Goal: Information Seeking & Learning: Learn about a topic

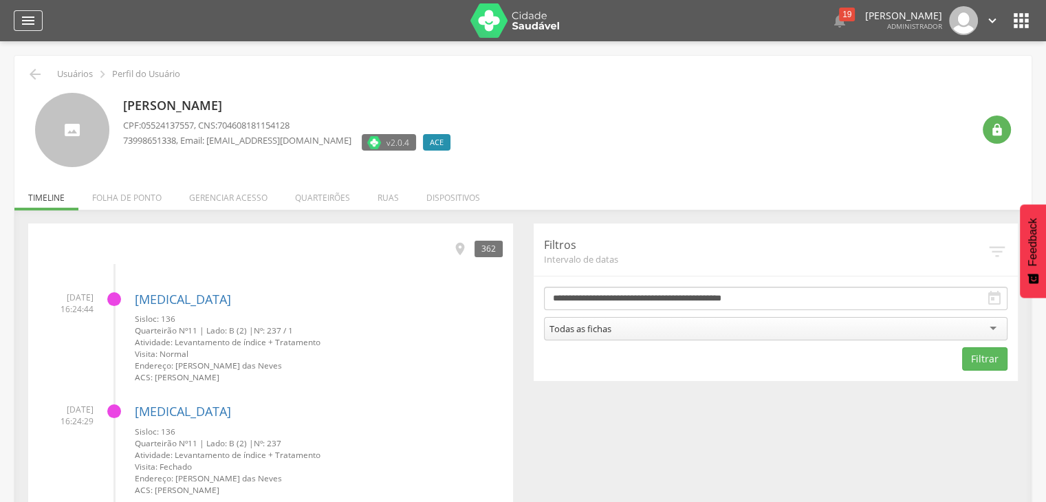
click at [29, 20] on icon "" at bounding box center [28, 20] width 17 height 17
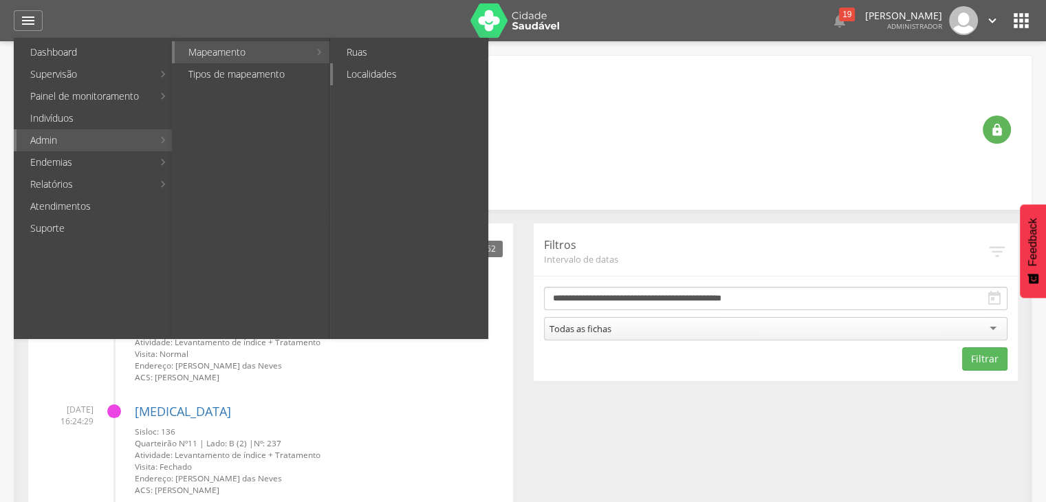
click at [372, 75] on link "Localidades" at bounding box center [410, 74] width 155 height 22
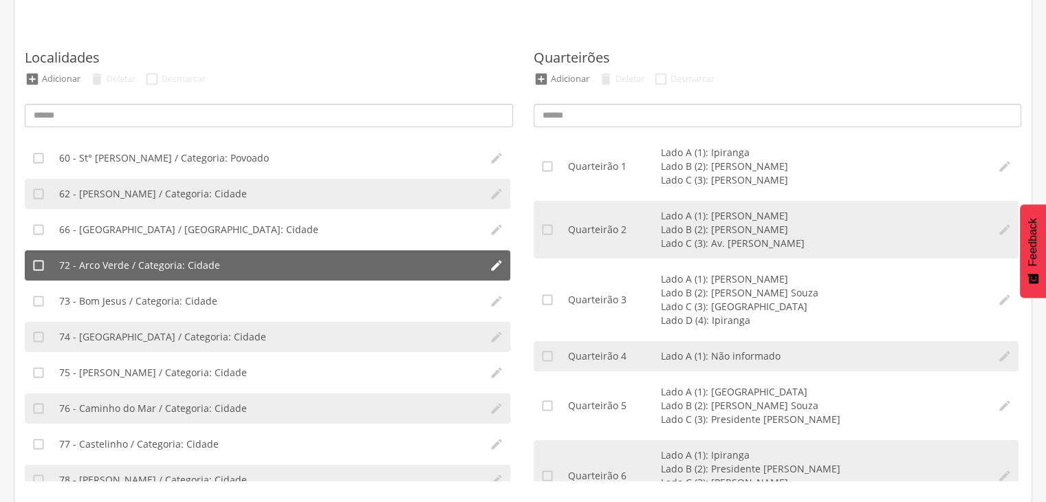
scroll to position [275, 0]
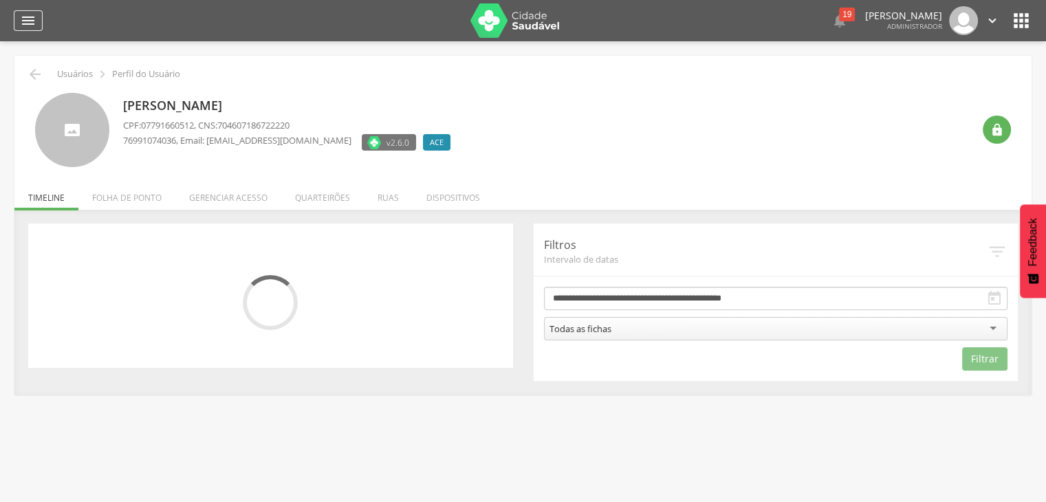
click at [22, 17] on icon "" at bounding box center [28, 20] width 17 height 17
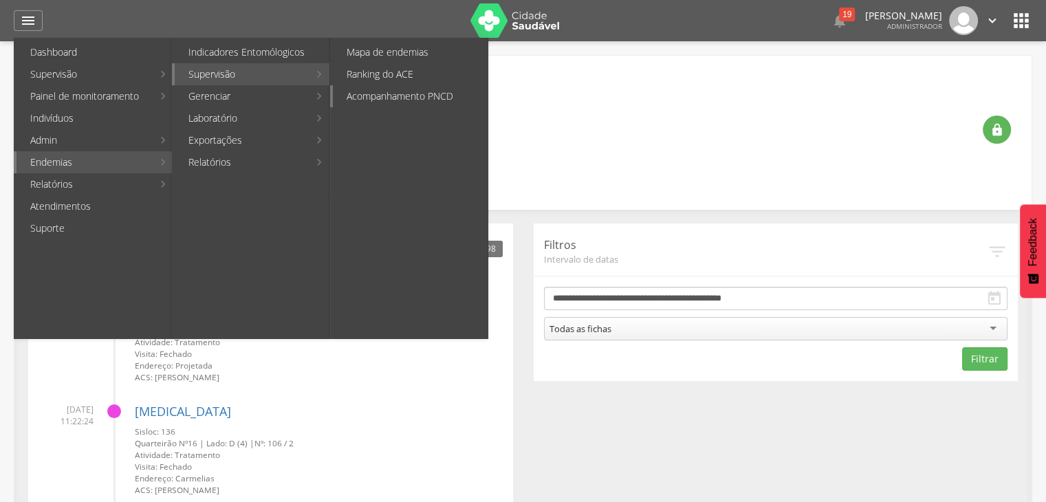
click at [411, 97] on link "Acompanhamento PNCD" at bounding box center [410, 96] width 155 height 22
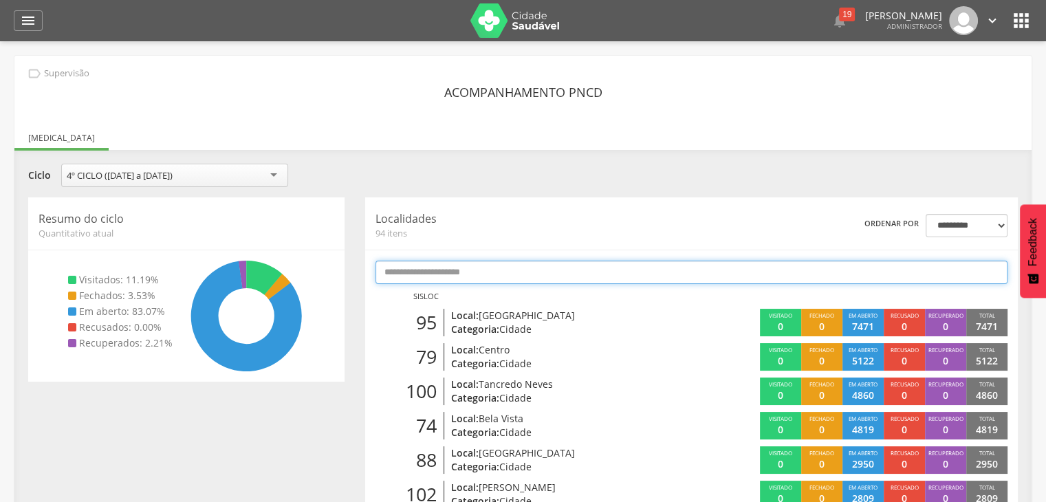
click at [453, 270] on input "text" at bounding box center [692, 272] width 632 height 23
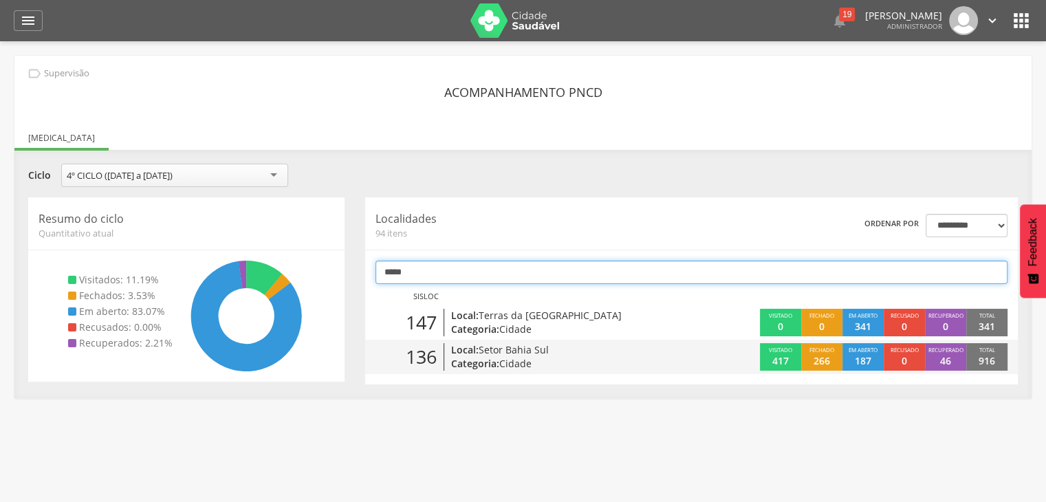
type input "*****"
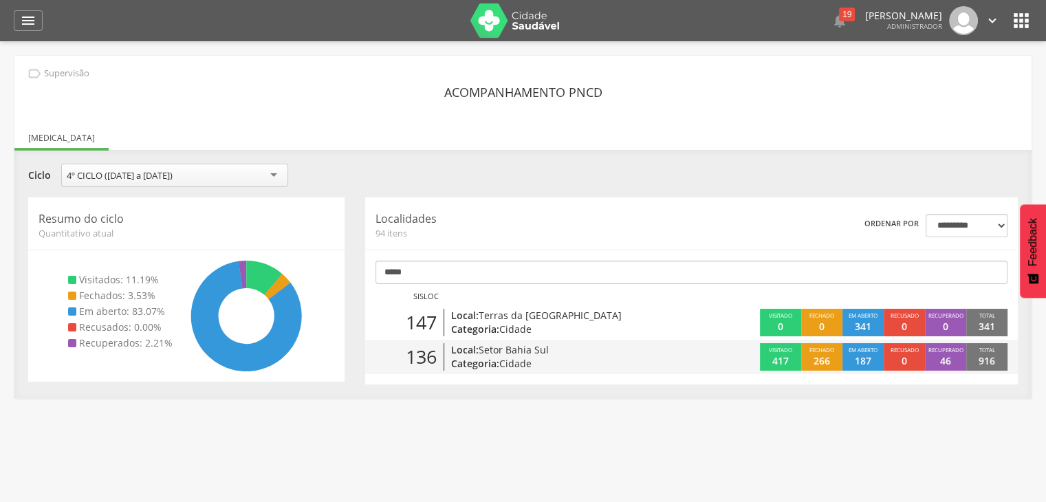
click at [581, 354] on p "Local: Setor Bahia Sul" at bounding box center [556, 350] width 211 height 14
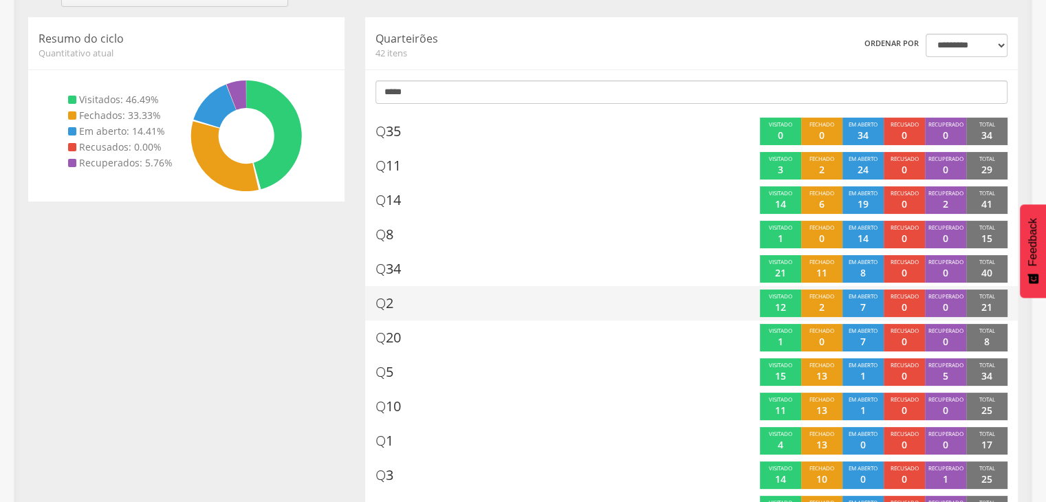
scroll to position [180, 0]
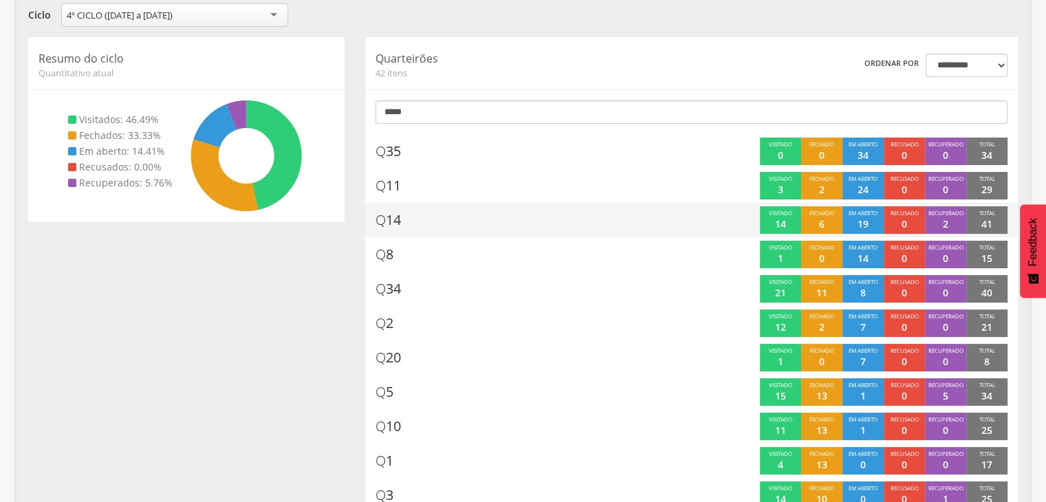
click at [434, 222] on div "Q 14" at bounding box center [525, 220] width 299 height 28
click at [389, 222] on span "Q 14" at bounding box center [388, 220] width 25 height 20
click at [827, 217] on div "Fechado 6" at bounding box center [821, 220] width 41 height 28
click at [489, 213] on div "Q 14" at bounding box center [525, 220] width 299 height 28
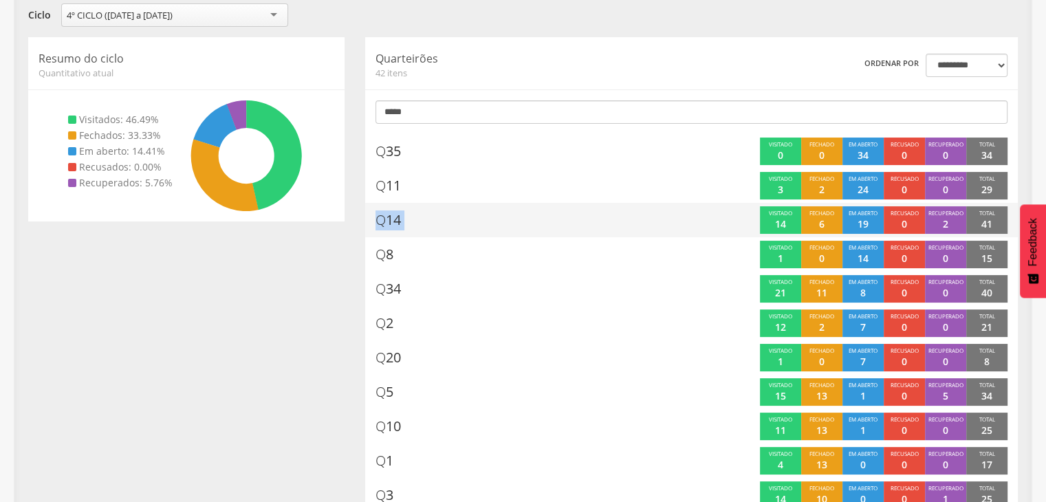
click at [489, 213] on div "Q 14" at bounding box center [525, 220] width 299 height 28
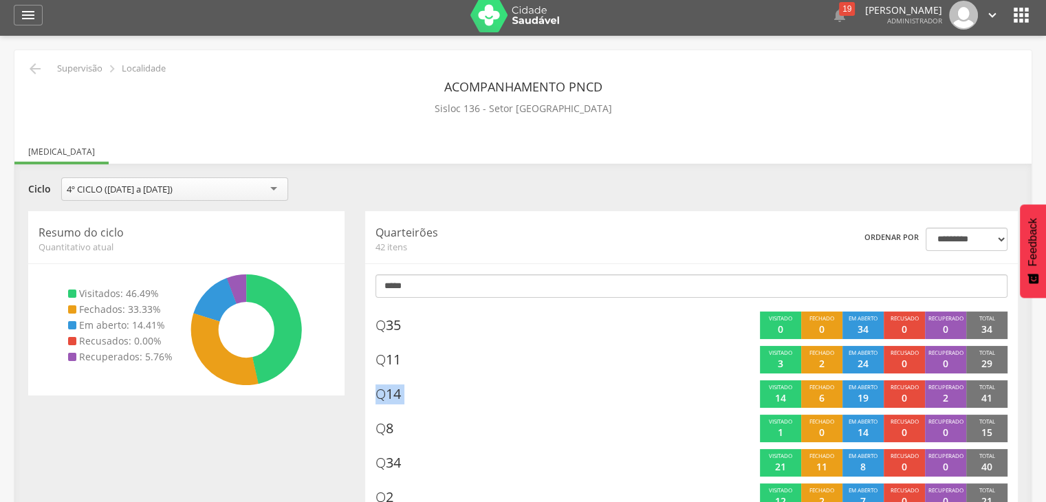
scroll to position [0, 0]
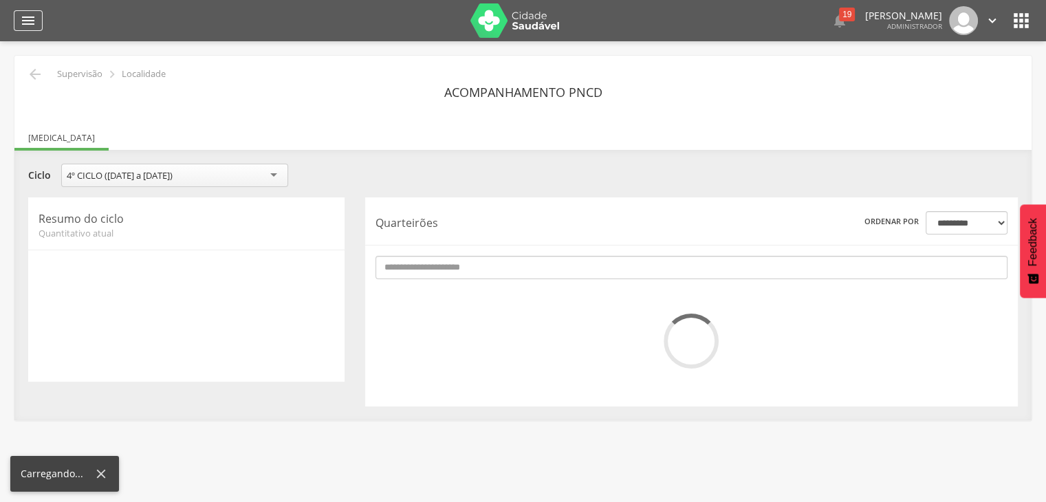
click at [21, 10] on div "" at bounding box center [28, 20] width 29 height 21
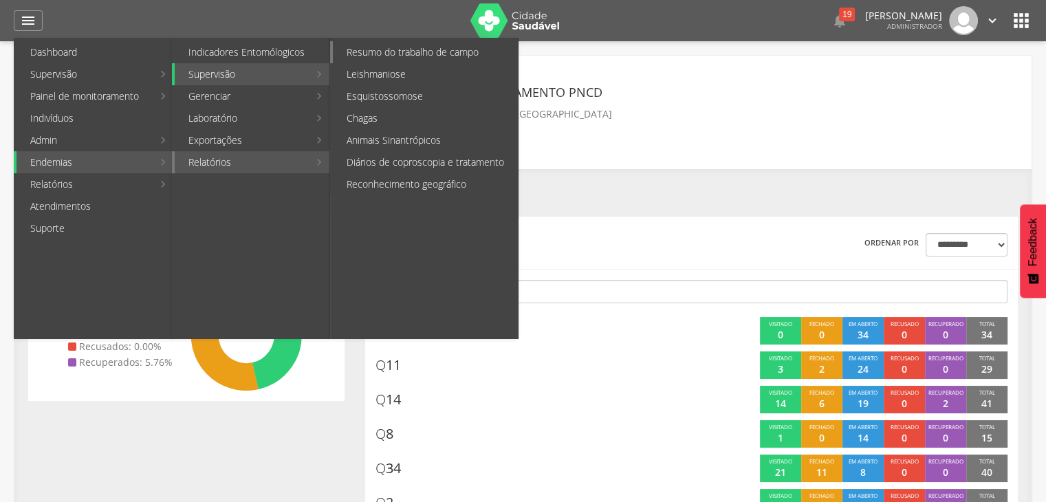
click at [465, 54] on link "Resumo do trabalho de campo" at bounding box center [425, 52] width 185 height 22
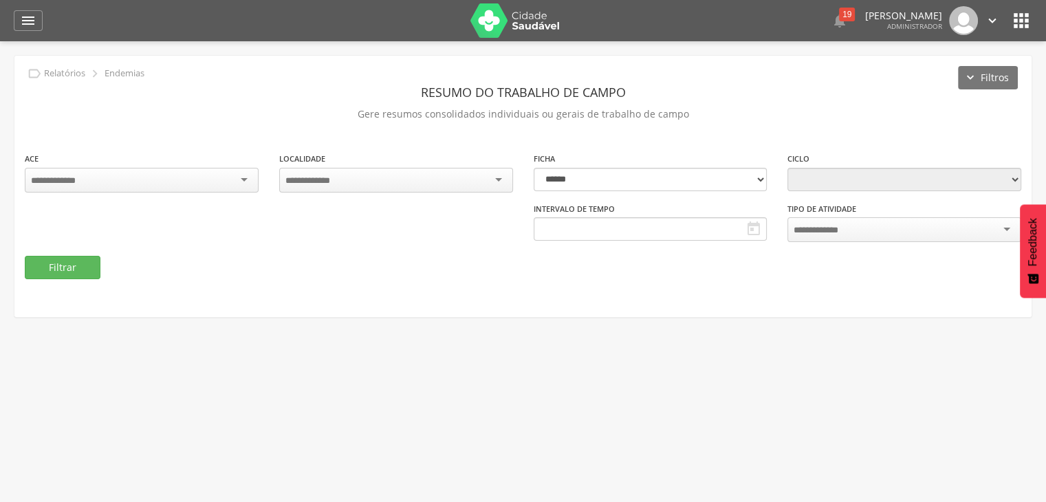
type input "**********"
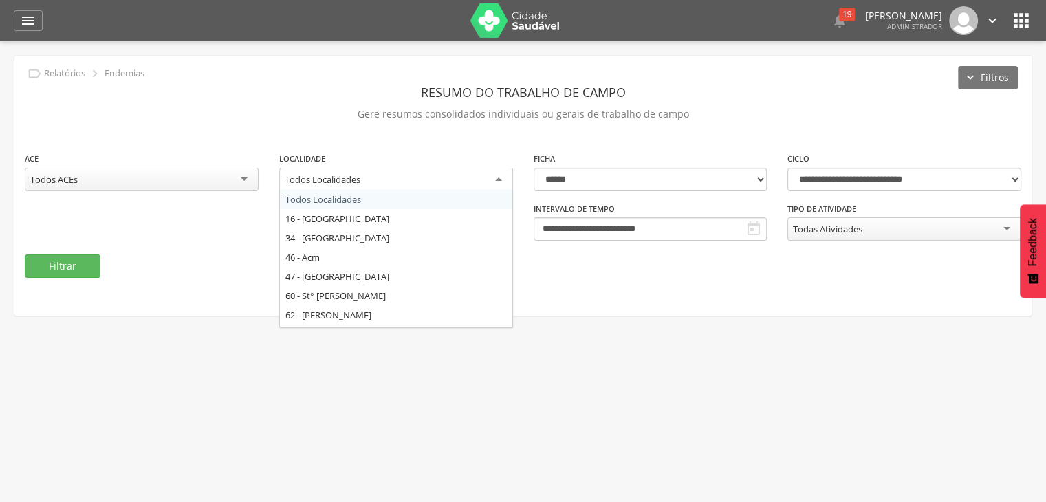
drag, startPoint x: 356, startPoint y: 179, endPoint x: 347, endPoint y: 176, distance: 10.0
click at [347, 176] on div "Todos Localidades" at bounding box center [323, 179] width 76 height 12
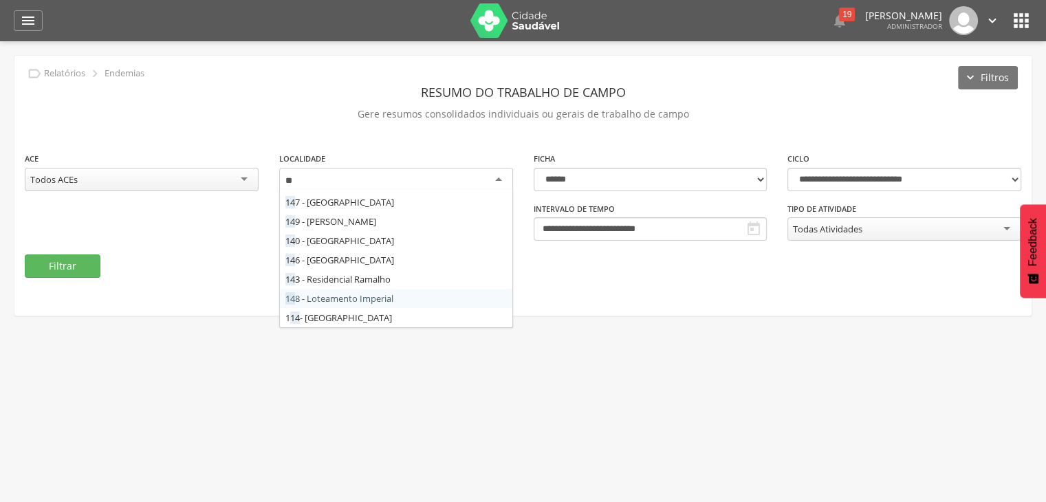
scroll to position [6, 0]
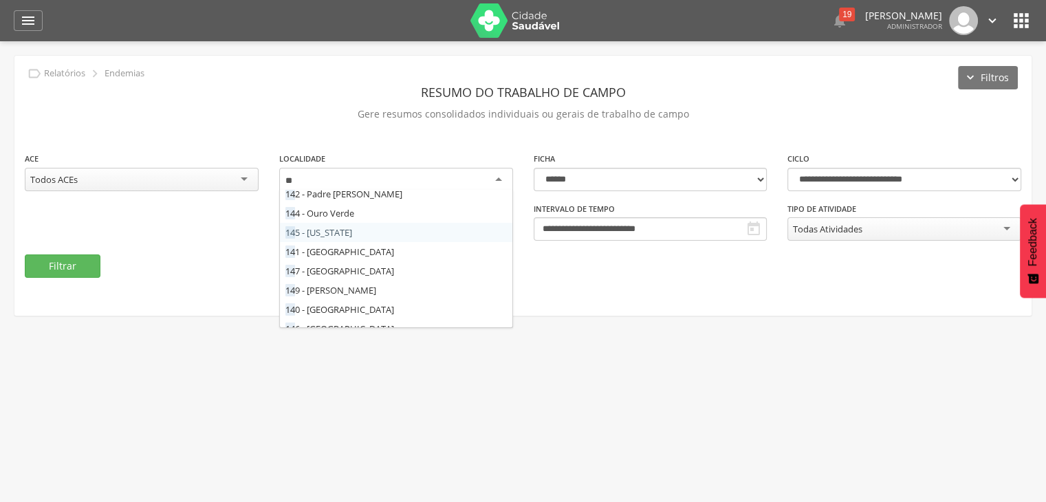
type input "*"
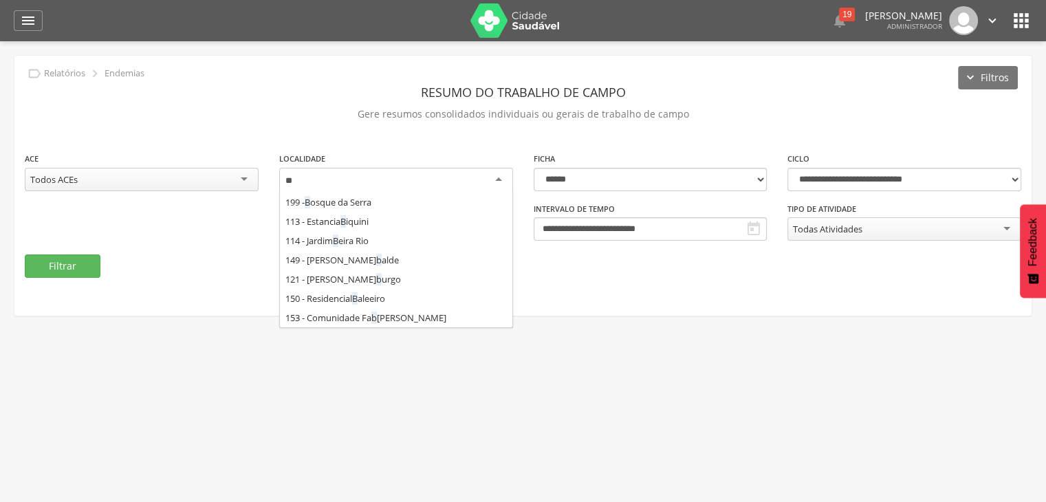
scroll to position [0, 0]
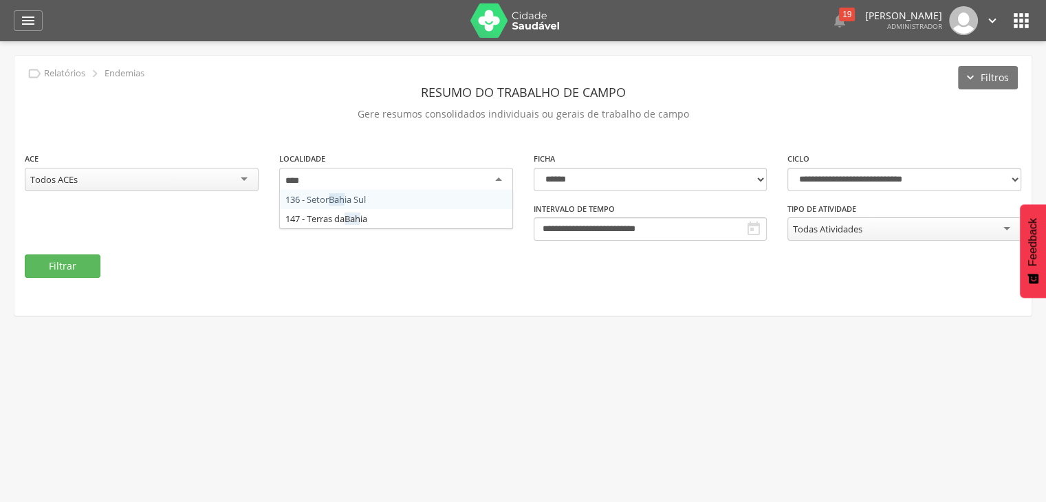
type input "*****"
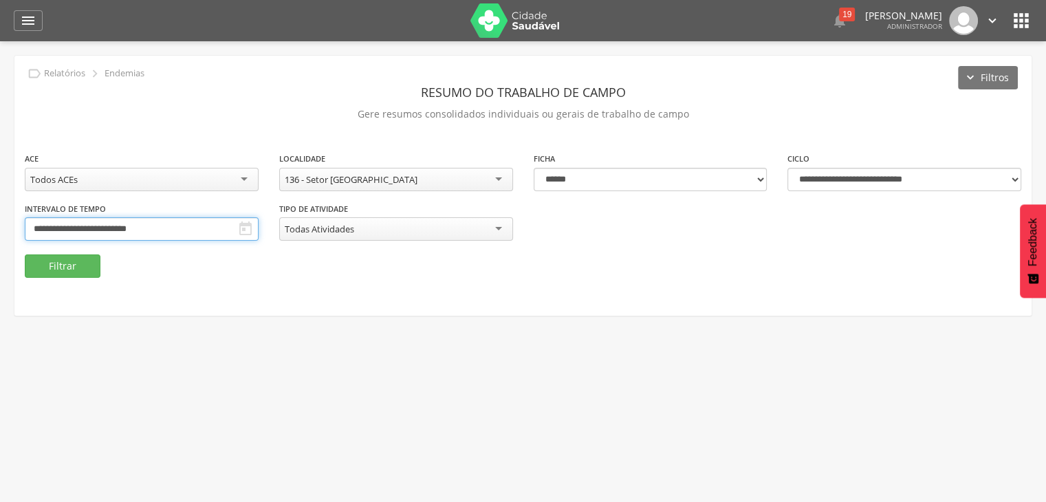
click at [91, 226] on input "**********" at bounding box center [142, 228] width 234 height 23
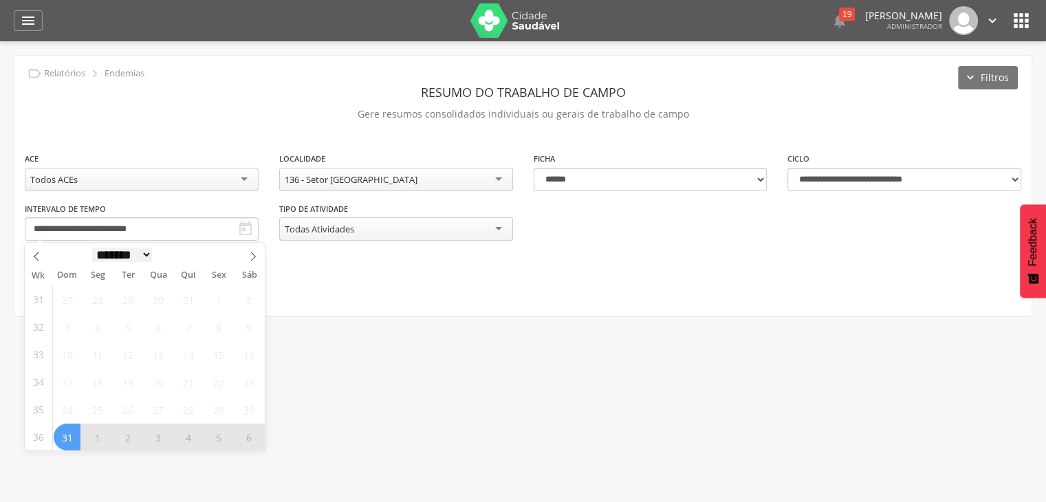
click at [124, 256] on select "******* ********* ***** ***** **** ***** ***** ****** ********" at bounding box center [122, 255] width 61 height 14
click at [738, 268] on fieldset "**********" at bounding box center [523, 214] width 997 height 127
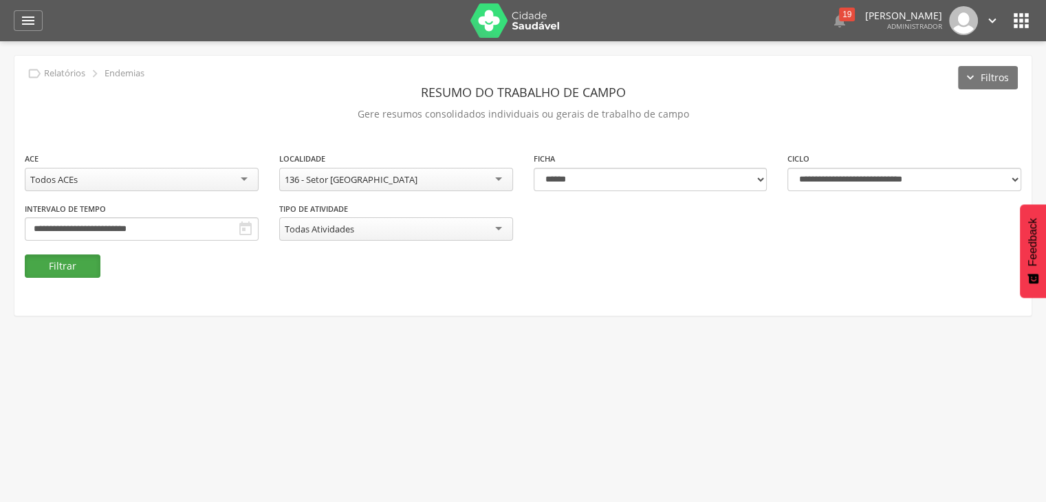
drag, startPoint x: 83, startPoint y: 269, endPoint x: 91, endPoint y: 269, distance: 7.6
click at [83, 270] on button "Filtrar" at bounding box center [63, 266] width 76 height 23
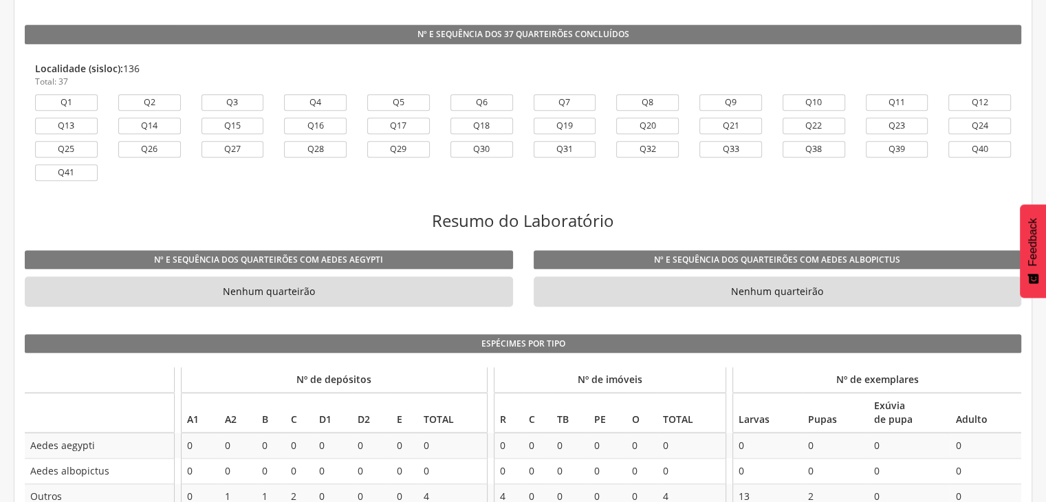
scroll to position [964, 0]
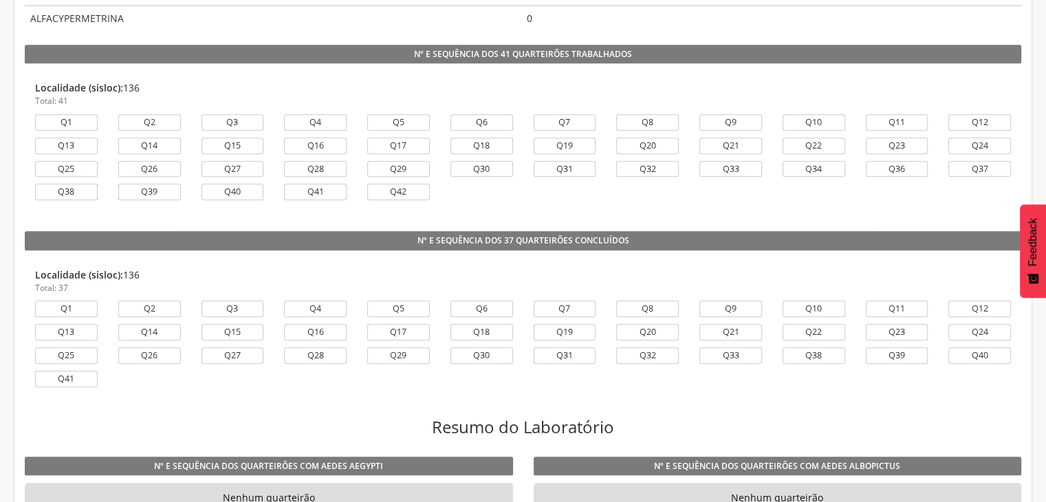
drag, startPoint x: 165, startPoint y: 138, endPoint x: 158, endPoint y: 136, distance: 7.0
click at [161, 138] on div "Q14" at bounding box center [149, 146] width 63 height 17
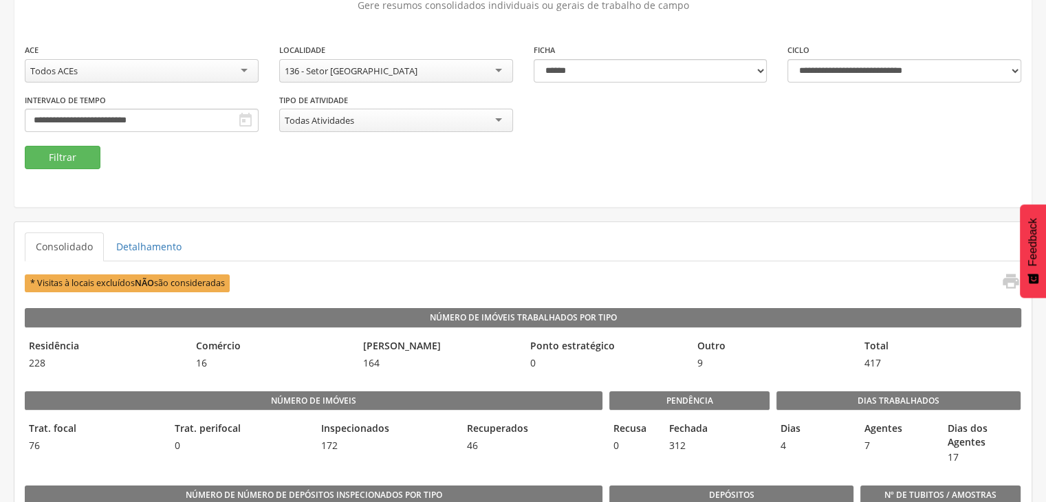
scroll to position [0, 0]
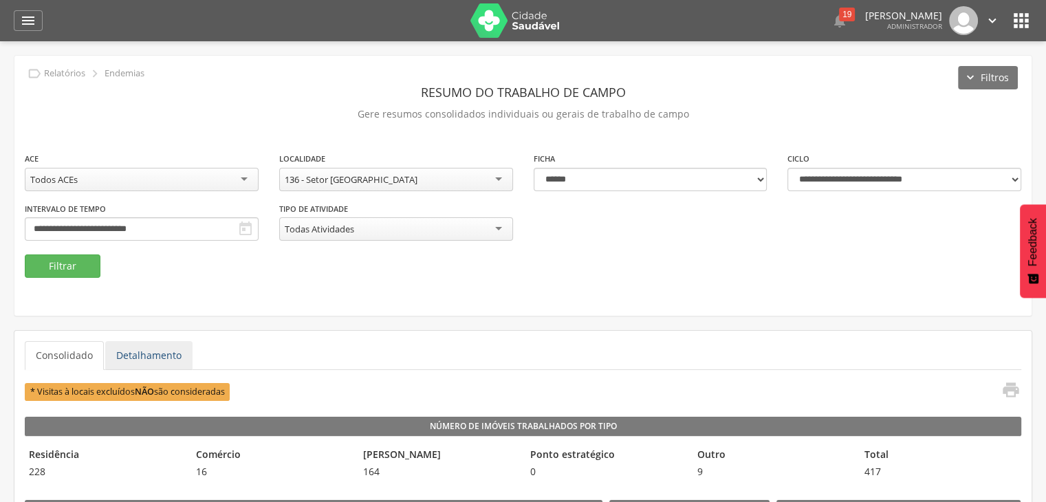
click at [125, 362] on link "Detalhamento" at bounding box center [148, 355] width 87 height 29
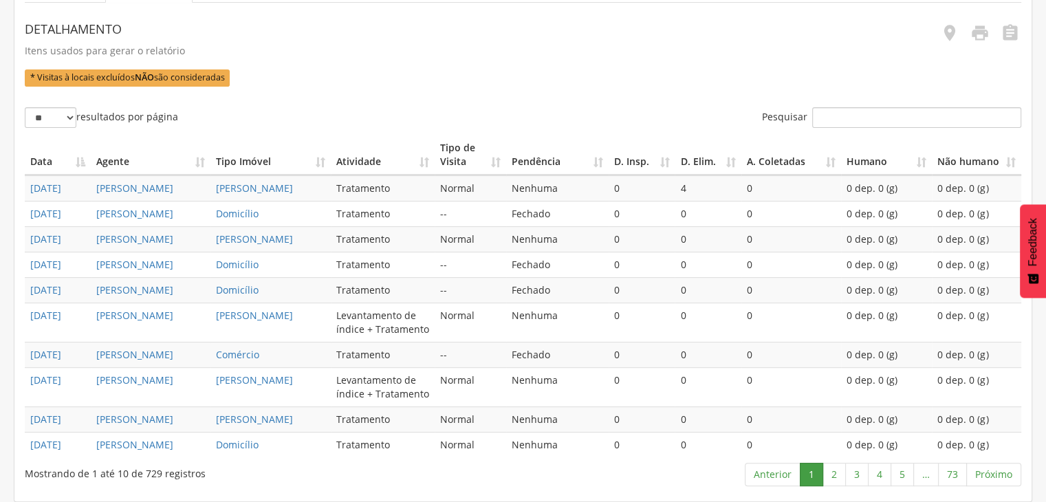
scroll to position [474, 0]
click at [828, 482] on link "2" at bounding box center [834, 474] width 23 height 23
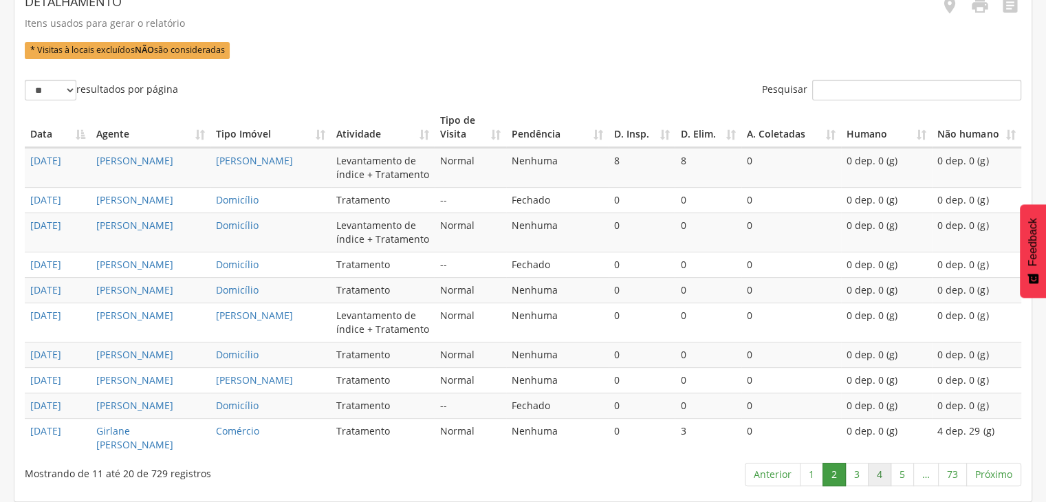
click at [870, 477] on link "4" at bounding box center [879, 474] width 23 height 23
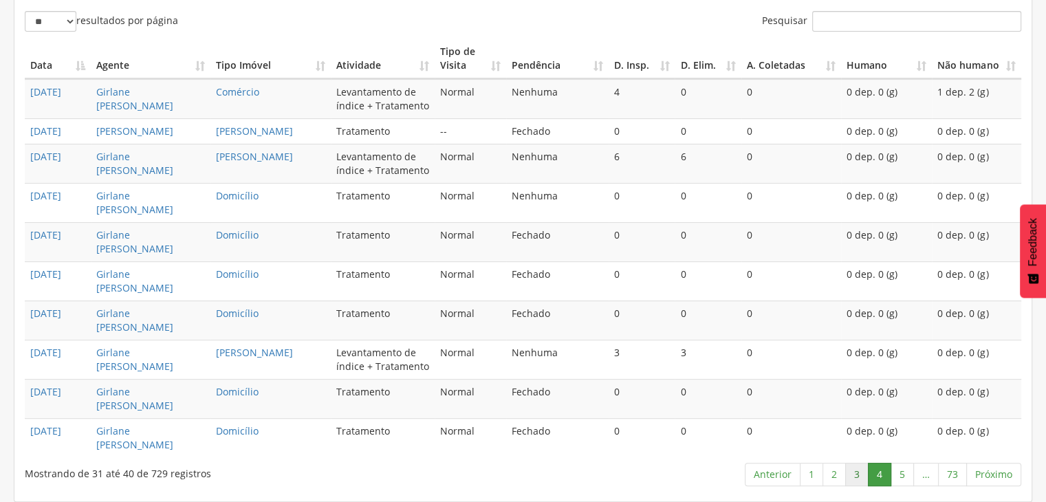
click at [858, 477] on link "3" at bounding box center [856, 474] width 23 height 23
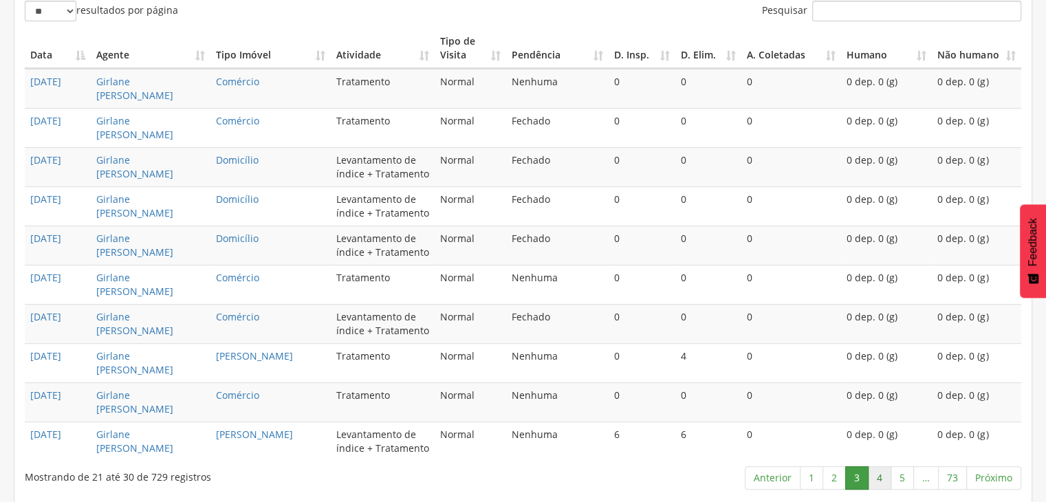
click at [885, 475] on link "4" at bounding box center [879, 477] width 23 height 23
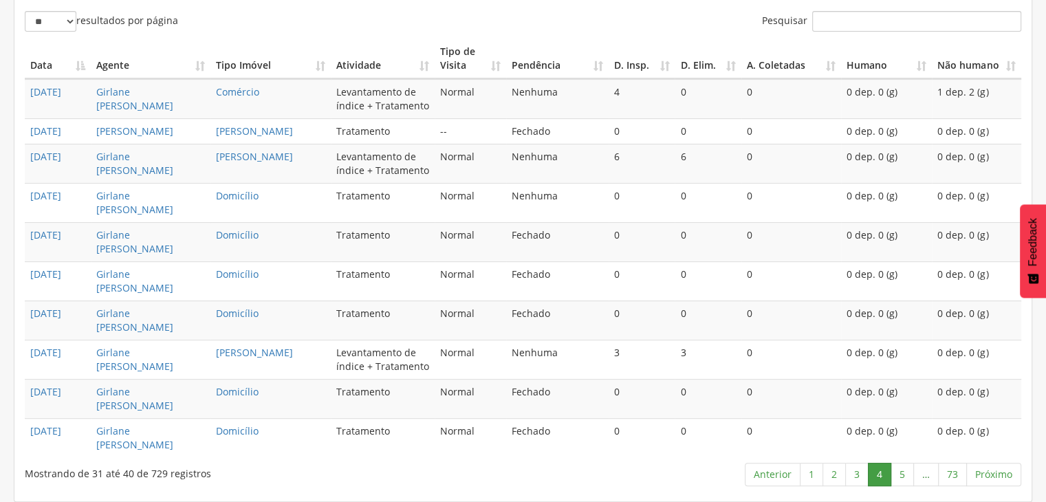
click at [919, 482] on link "…" at bounding box center [925, 474] width 25 height 23
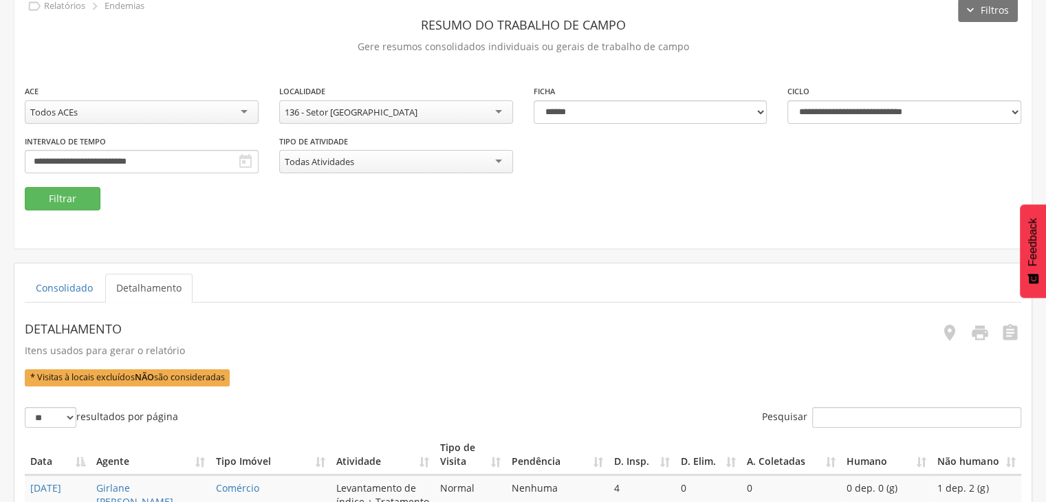
scroll to position [61, 0]
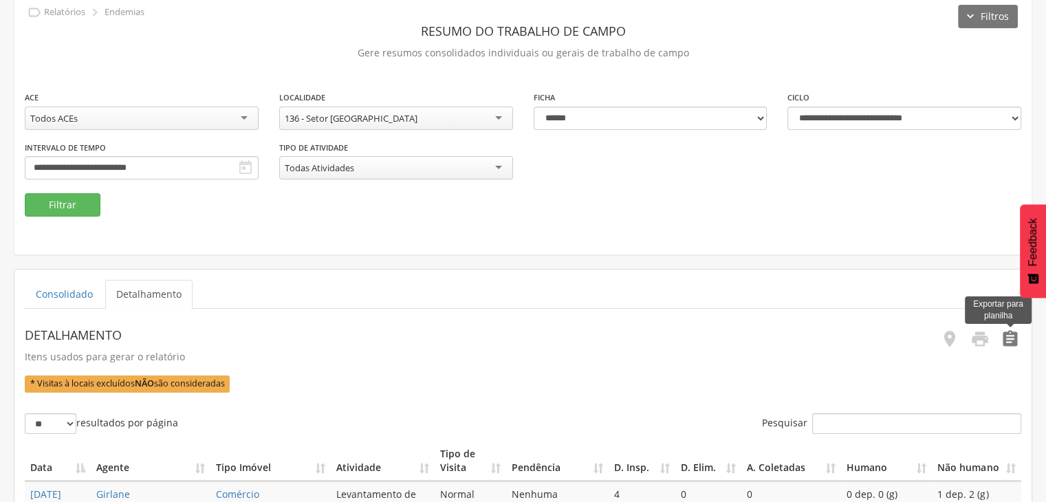
click at [1008, 342] on icon "" at bounding box center [1010, 338] width 19 height 19
click at [1010, 329] on icon "" at bounding box center [1010, 338] width 19 height 19
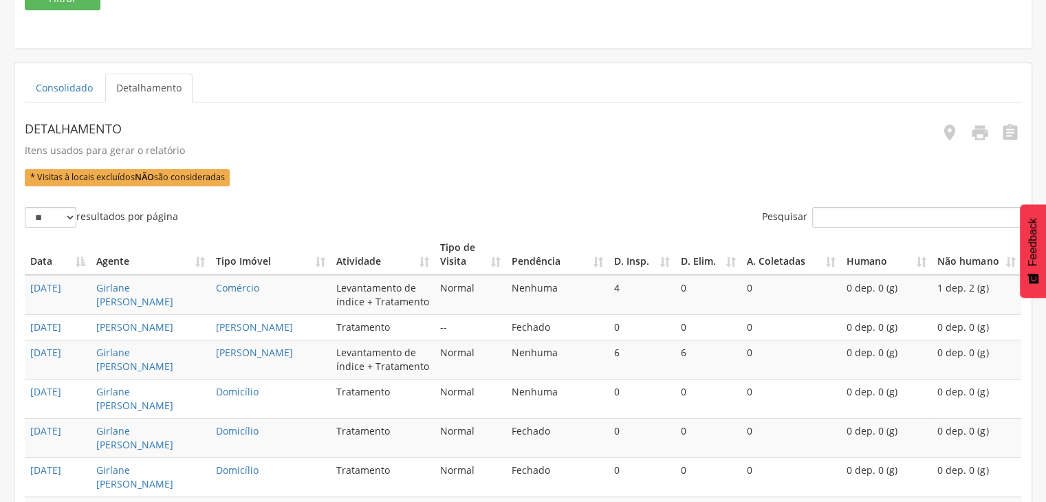
scroll to position [199, 0]
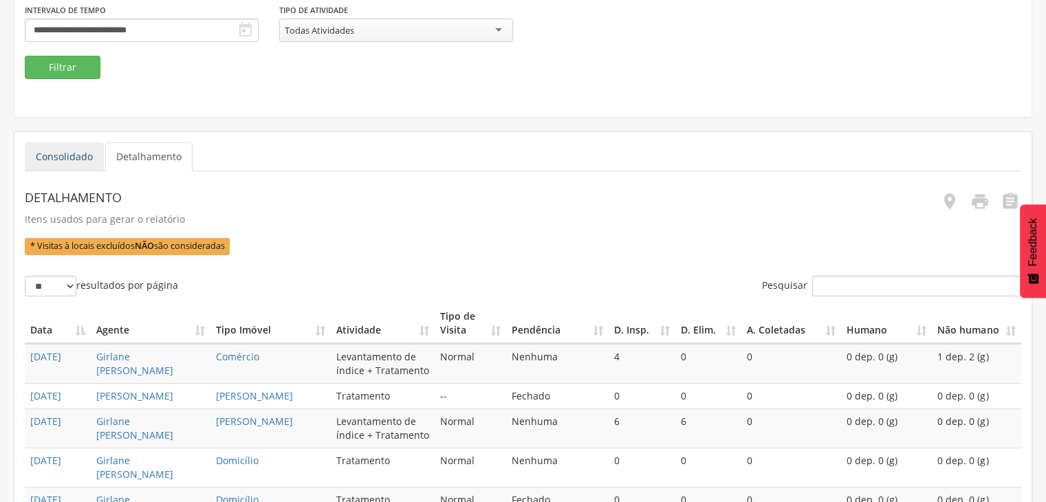
click at [65, 158] on link "Consolidado" at bounding box center [64, 156] width 79 height 29
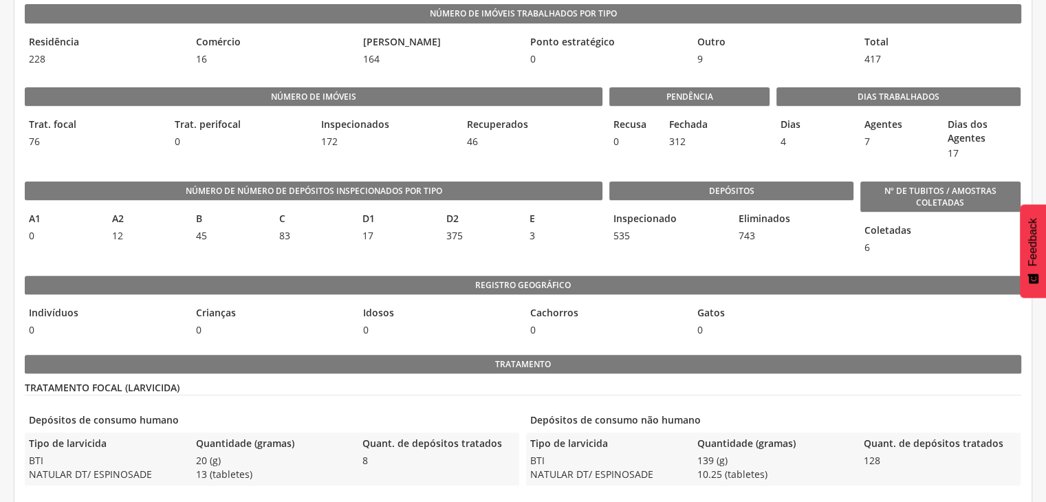
scroll to position [69, 0]
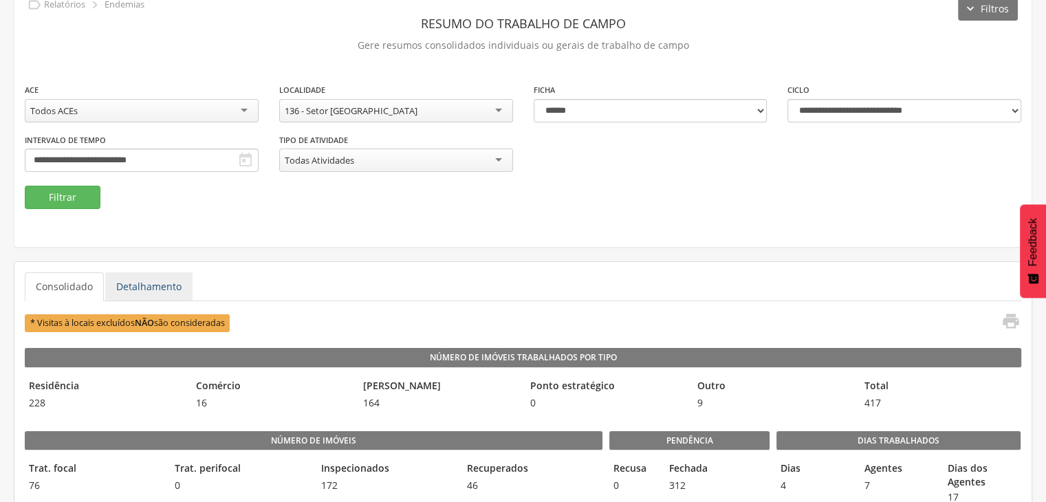
click at [140, 291] on link "Detalhamento" at bounding box center [148, 286] width 87 height 29
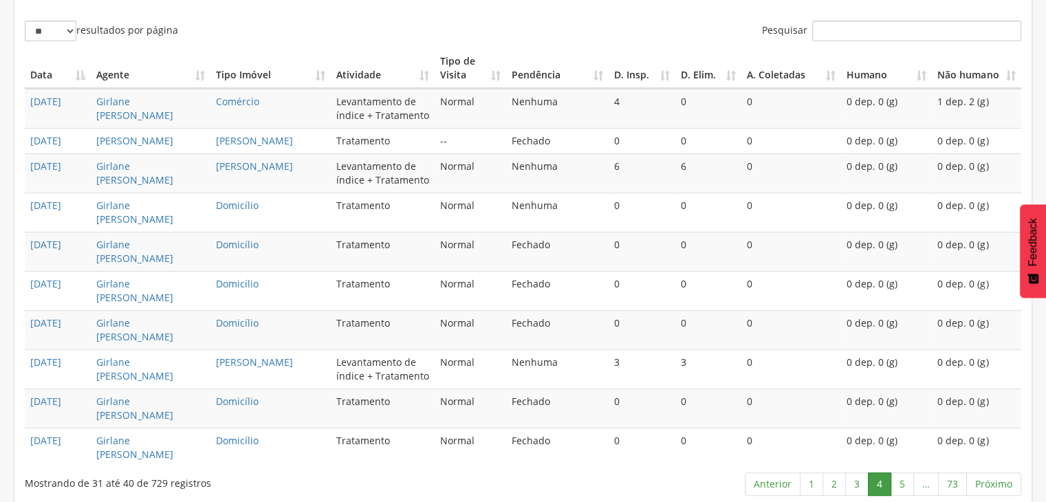
scroll to position [474, 0]
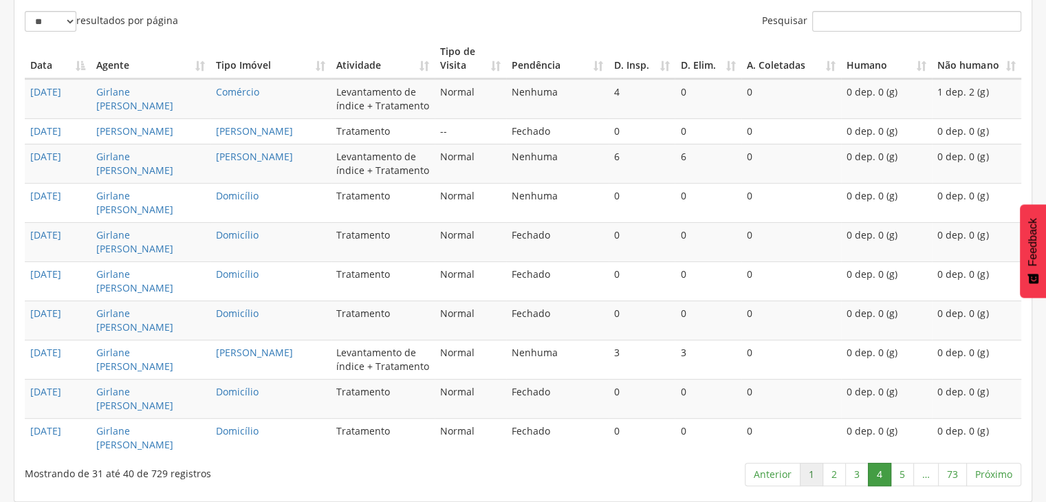
click at [811, 482] on link "1" at bounding box center [811, 474] width 23 height 23
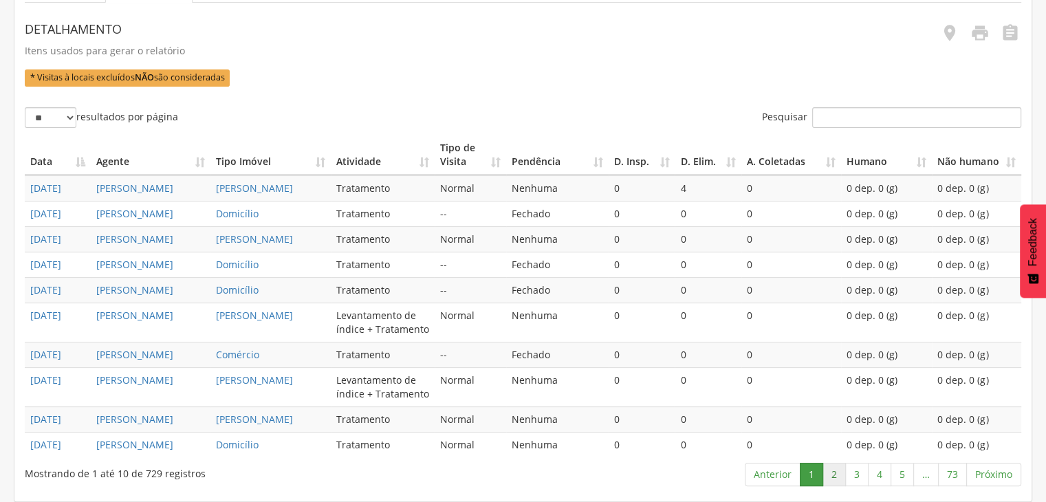
click at [838, 463] on link "2" at bounding box center [834, 474] width 23 height 23
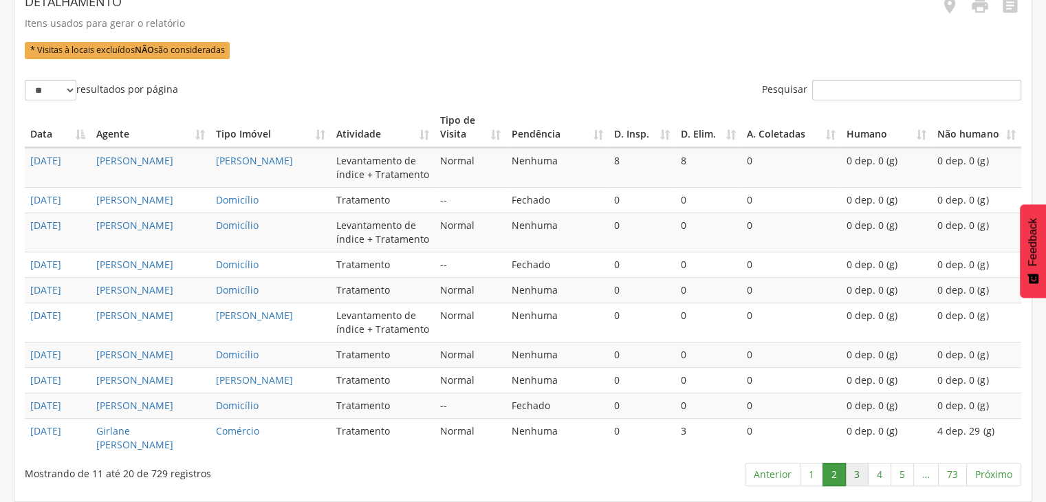
click at [859, 479] on link "3" at bounding box center [856, 474] width 23 height 23
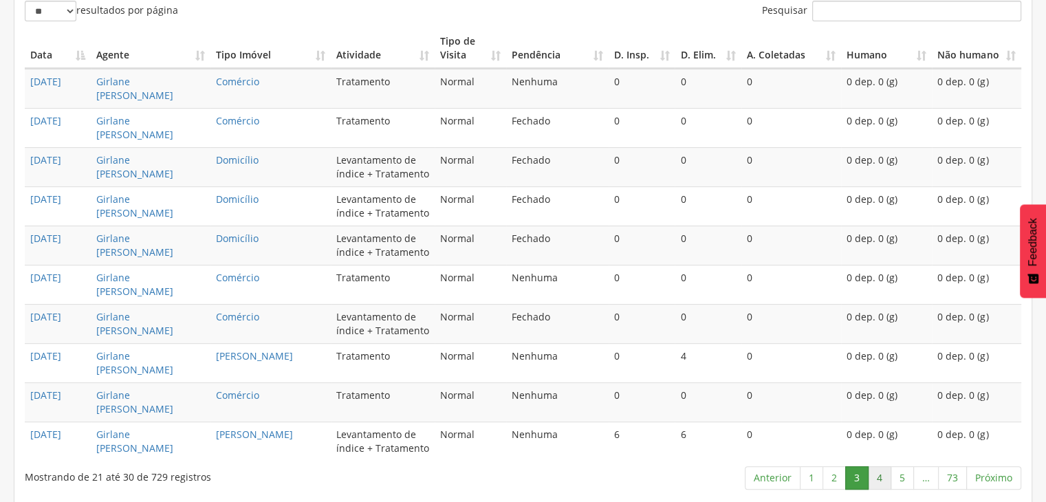
click at [890, 477] on link "4" at bounding box center [879, 477] width 23 height 23
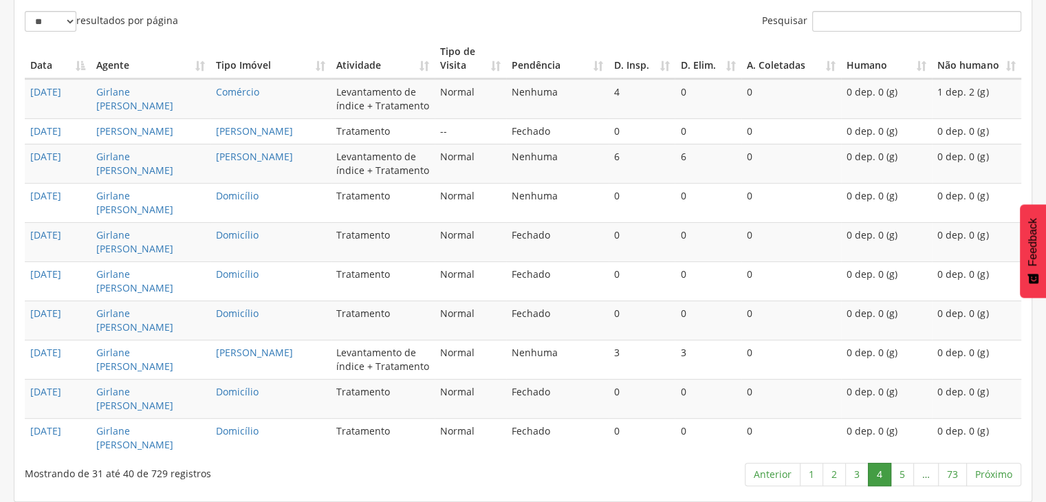
click at [918, 483] on link "…" at bounding box center [925, 474] width 25 height 23
click at [897, 472] on link "5" at bounding box center [902, 474] width 23 height 23
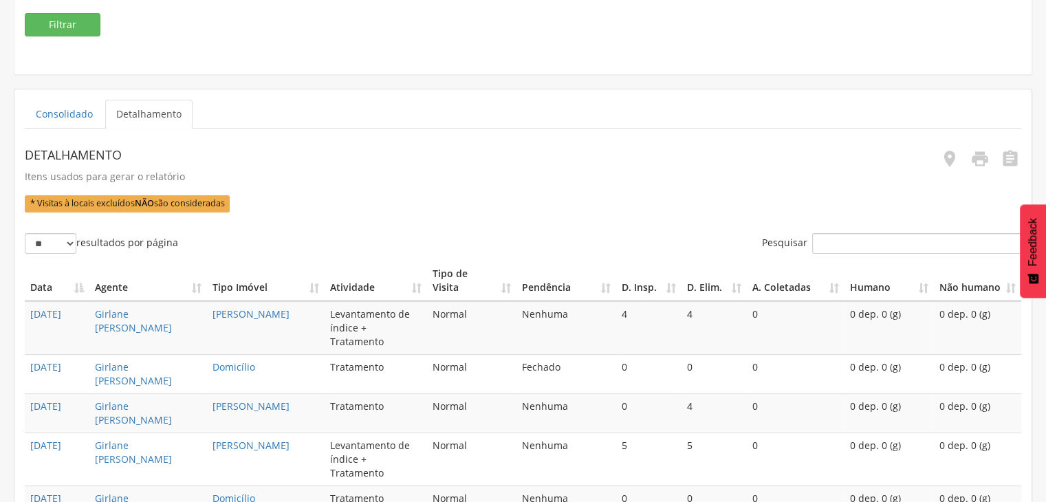
scroll to position [344, 0]
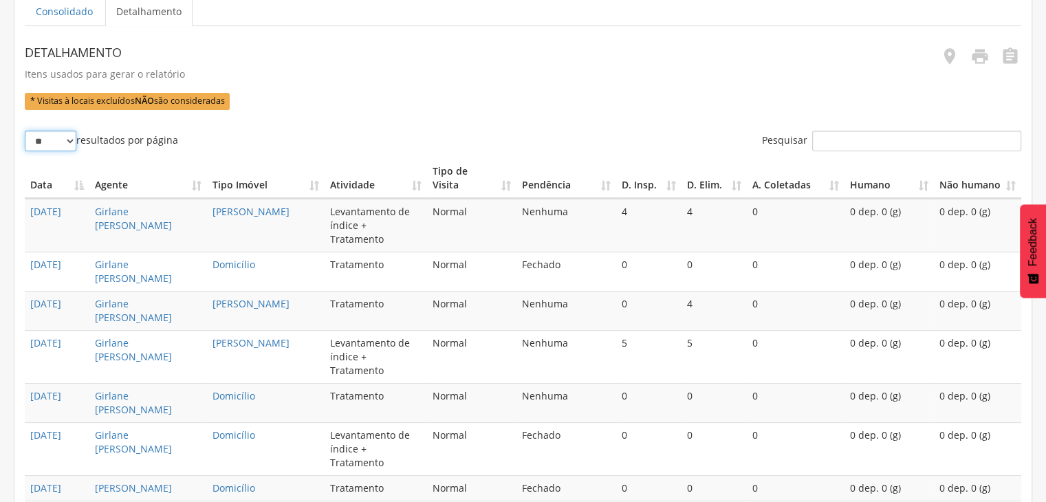
click at [50, 149] on select "** ** ** ***" at bounding box center [51, 141] width 52 height 21
click at [58, 252] on td "16/09/2025" at bounding box center [57, 271] width 65 height 39
click at [45, 129] on div "Detalhamento Itens usados para gerar o relatório * Visitas à locais excluídos N…" at bounding box center [523, 332] width 997 height 612
drag, startPoint x: 47, startPoint y: 139, endPoint x: 48, endPoint y: 147, distance: 7.7
click at [47, 139] on select "** ** ** ***" at bounding box center [51, 141] width 52 height 21
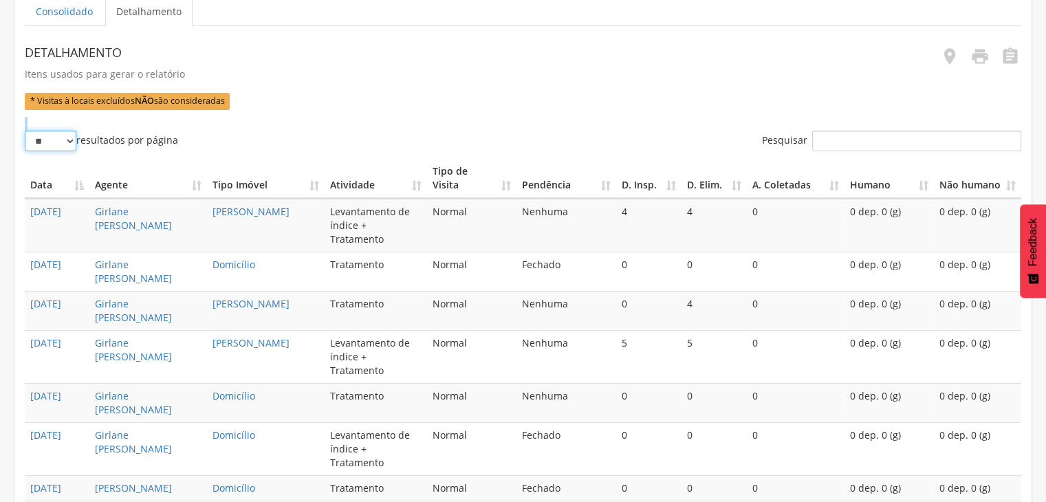
select select "***"
click at [25, 131] on select "** ** ** ***" at bounding box center [51, 141] width 52 height 21
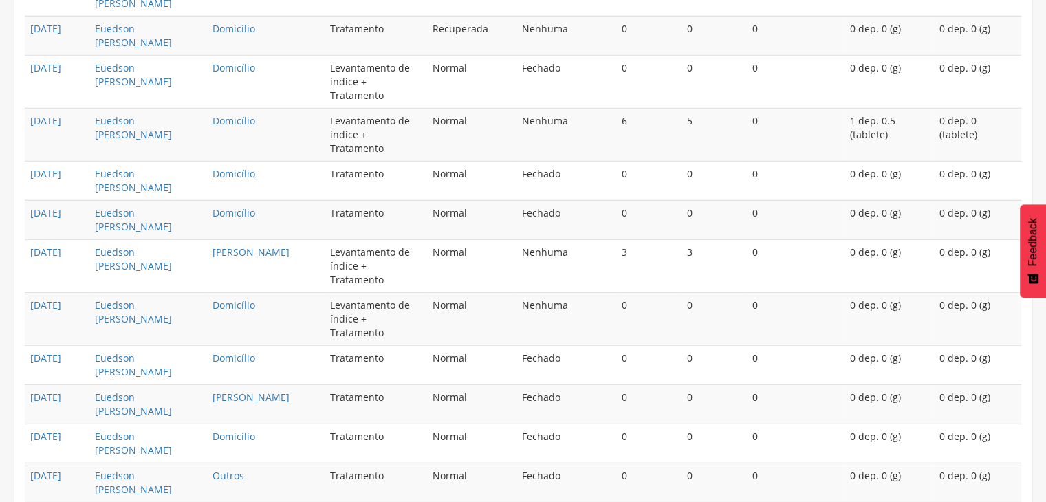
scroll to position [3976, 0]
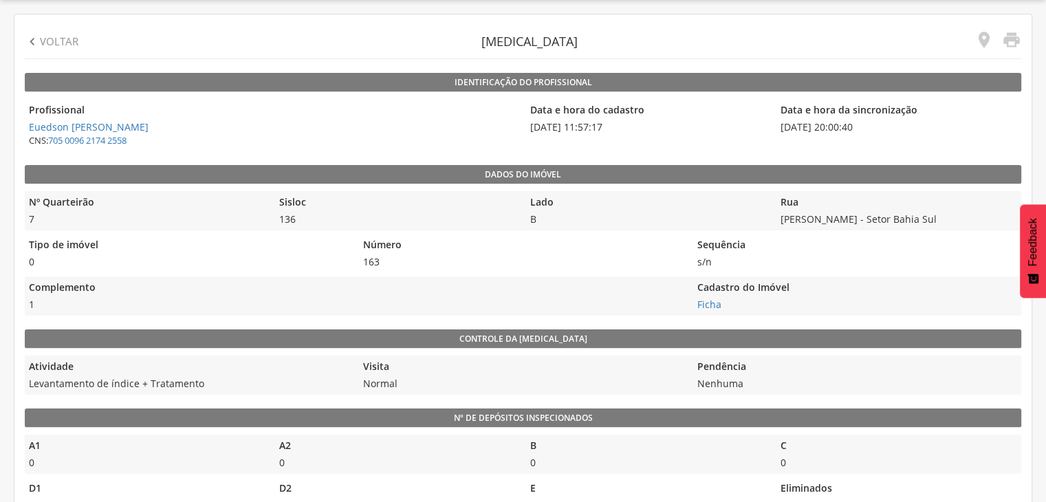
click at [44, 43] on p "Voltar" at bounding box center [59, 41] width 39 height 14
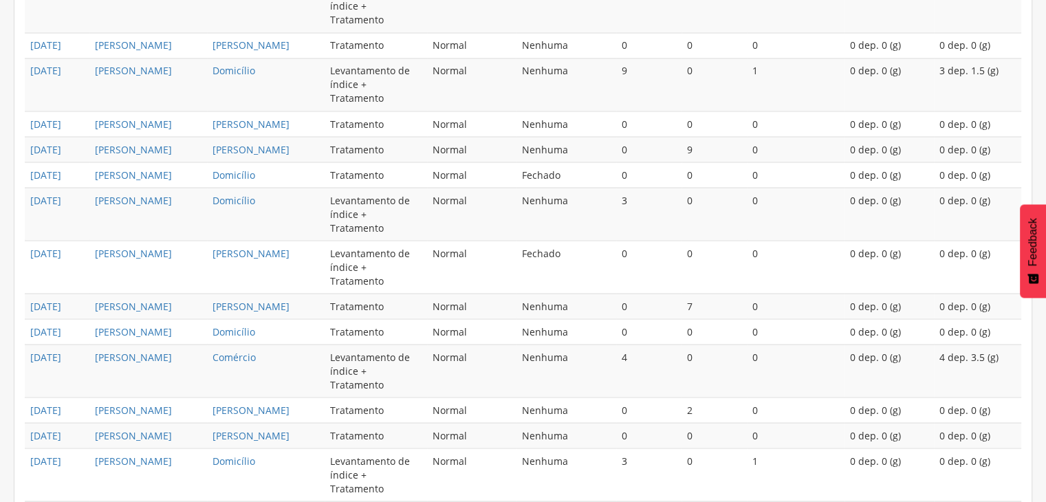
scroll to position [3060, 0]
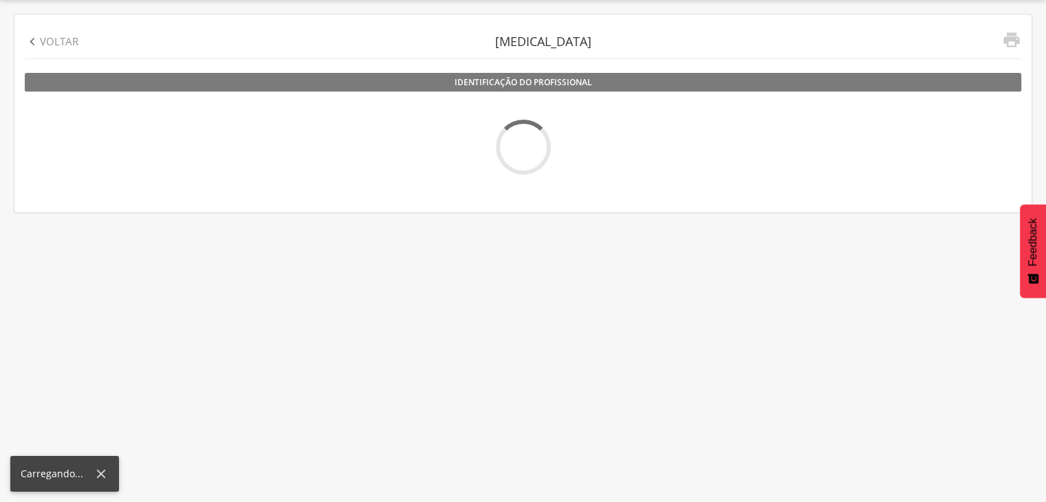
scroll to position [41, 0]
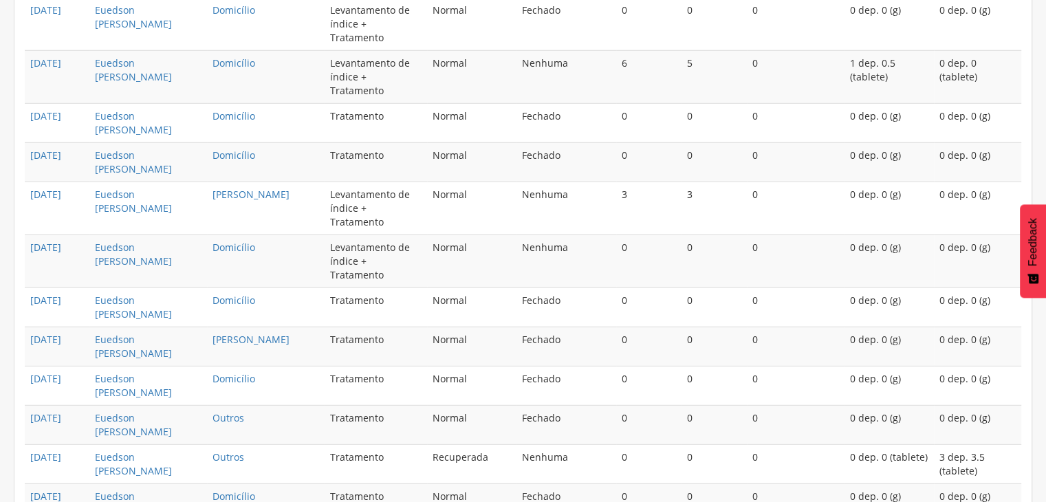
scroll to position [3976, 0]
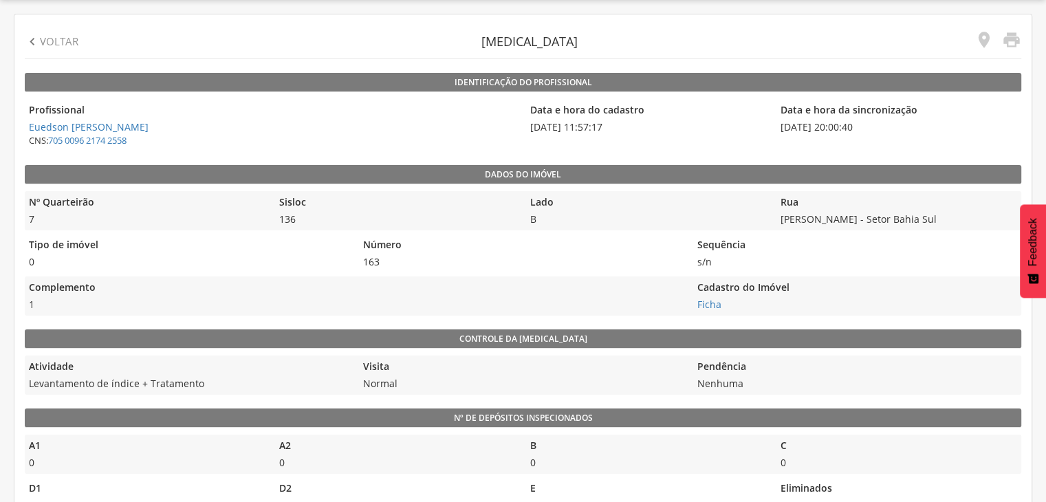
click at [46, 54] on div " Voltar" at bounding box center [52, 42] width 54 height 34
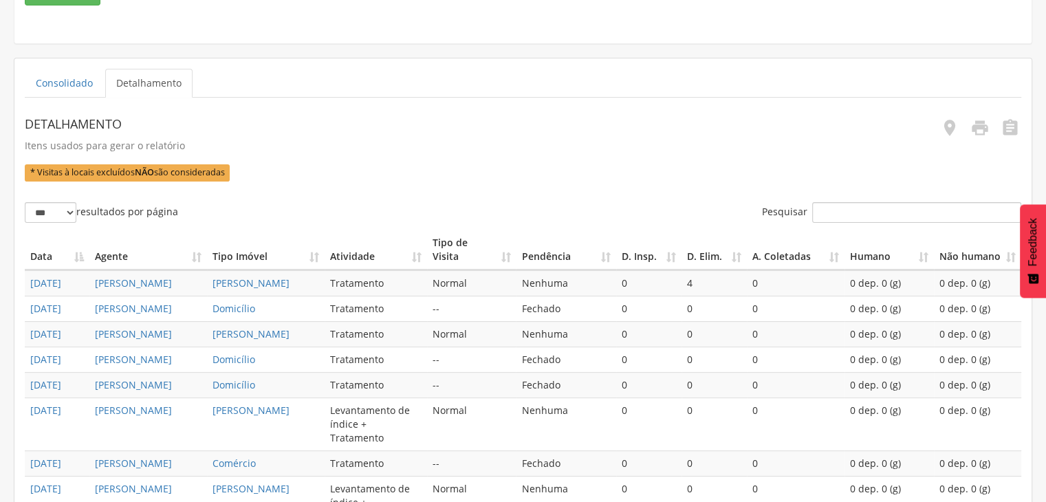
scroll to position [454, 0]
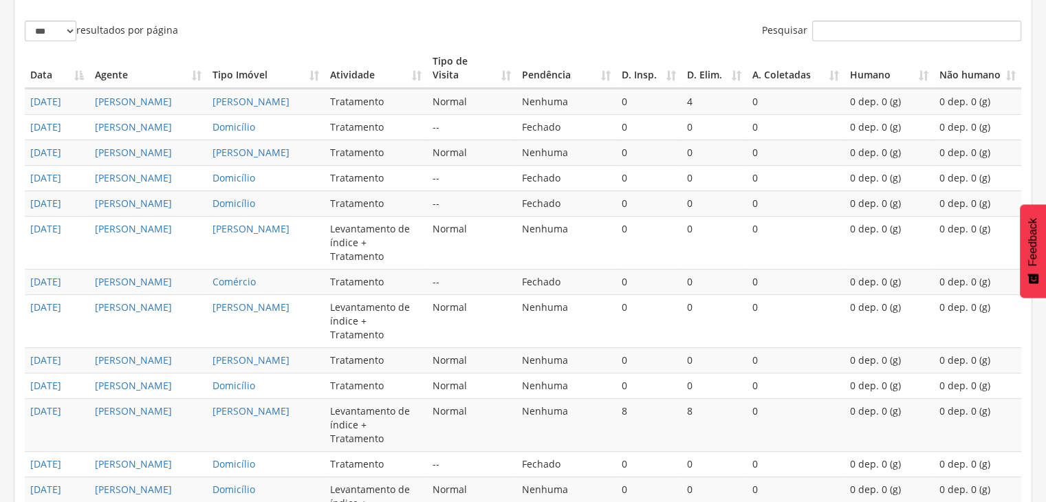
click at [516, 347] on td "Nenhuma" at bounding box center [566, 320] width 100 height 53
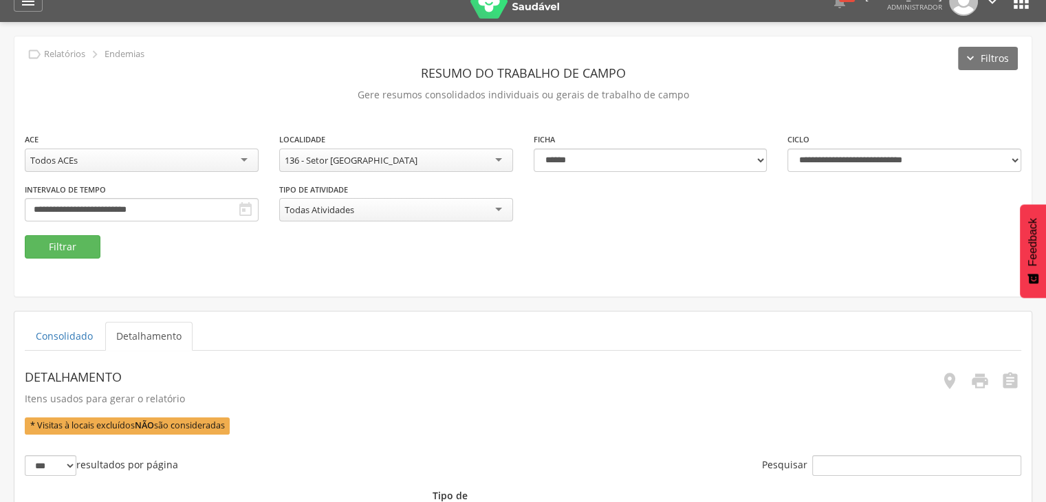
scroll to position [0, 0]
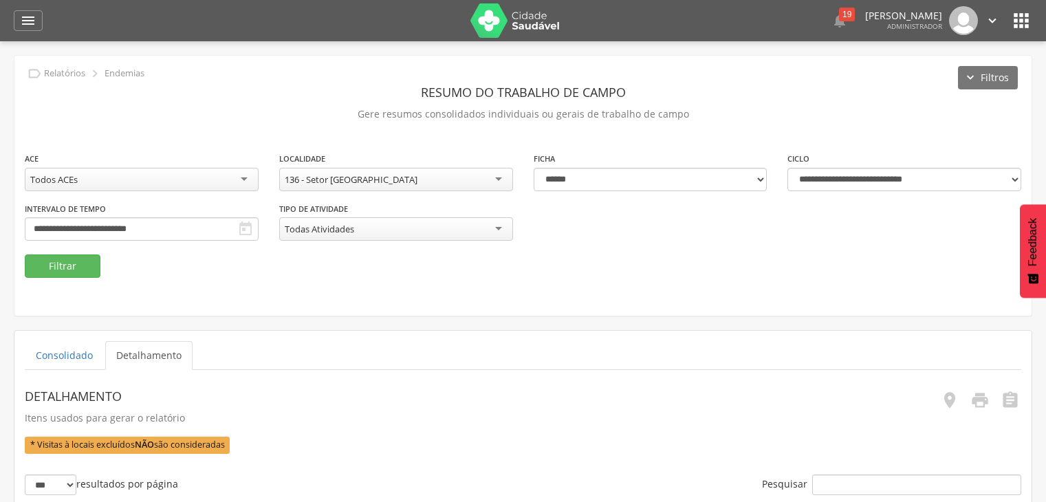
select select "***"
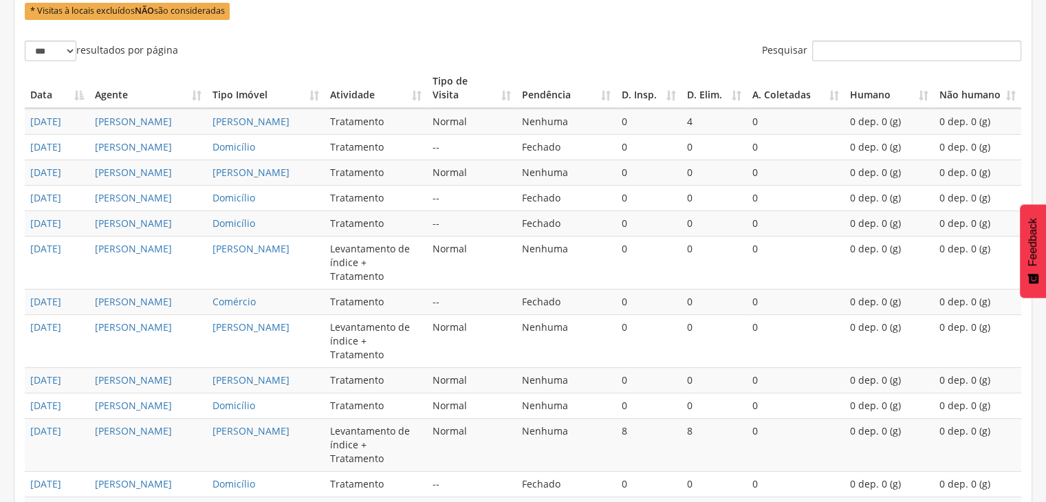
scroll to position [262, 0]
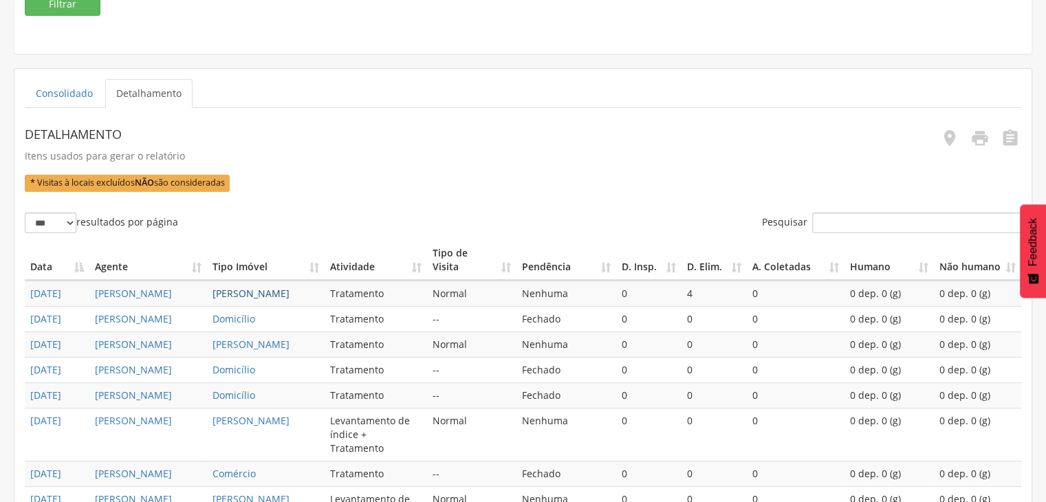
click at [251, 287] on link "[PERSON_NAME]" at bounding box center [251, 293] width 77 height 13
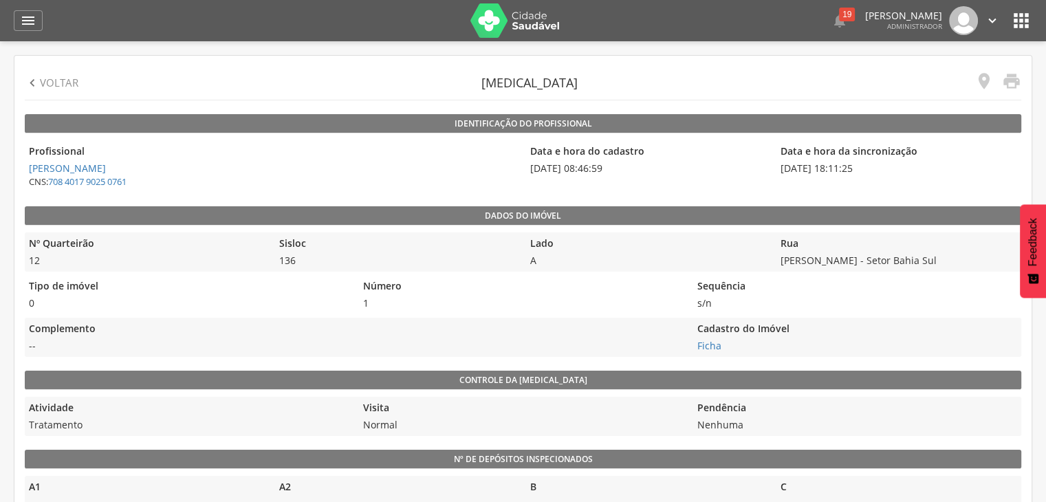
click at [54, 78] on p "Voltar" at bounding box center [59, 83] width 39 height 14
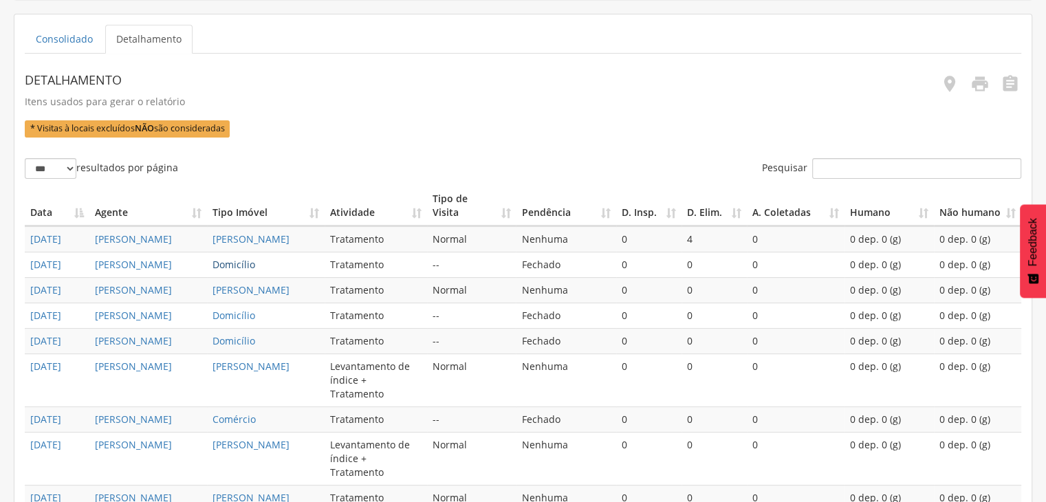
click at [221, 265] on link "Domicílio" at bounding box center [234, 264] width 43 height 13
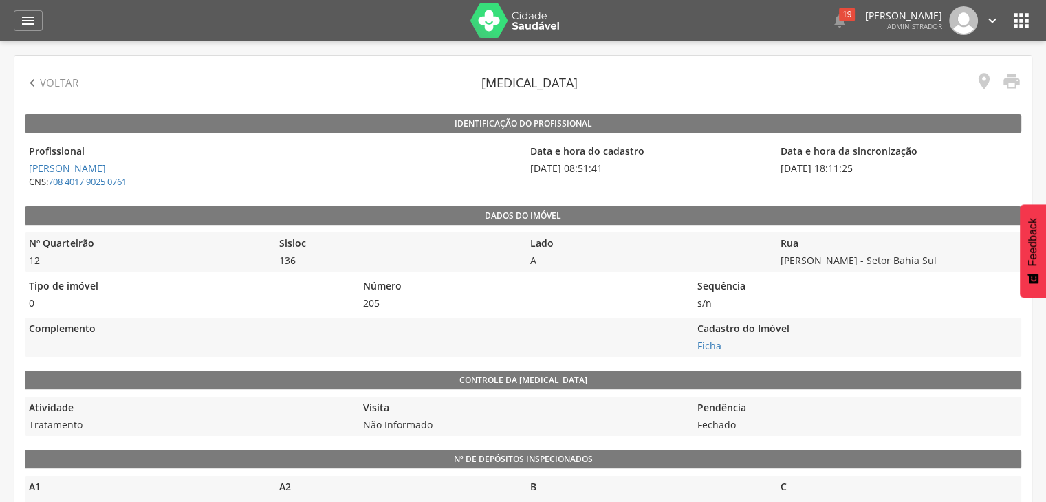
click at [56, 91] on div " Voltar" at bounding box center [52, 83] width 54 height 34
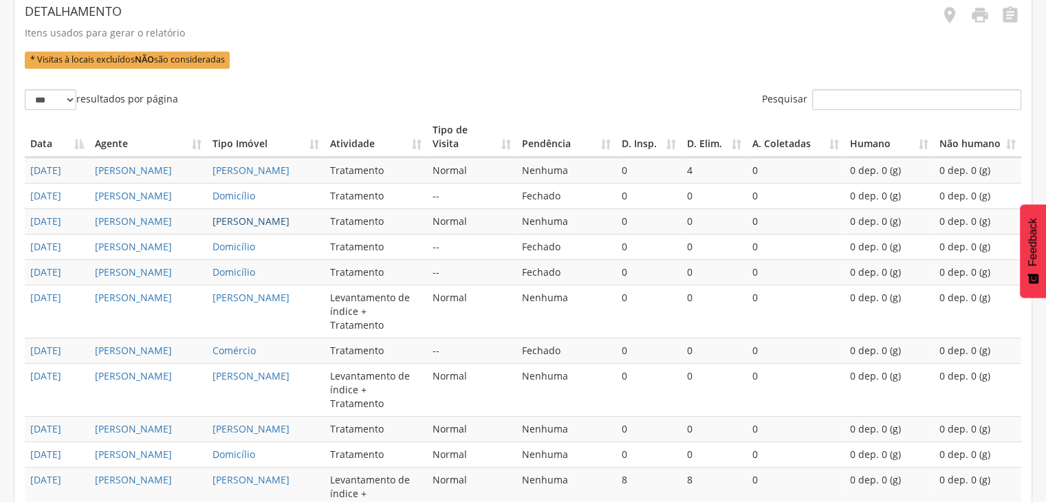
click at [213, 228] on link "[PERSON_NAME]" at bounding box center [251, 221] width 77 height 13
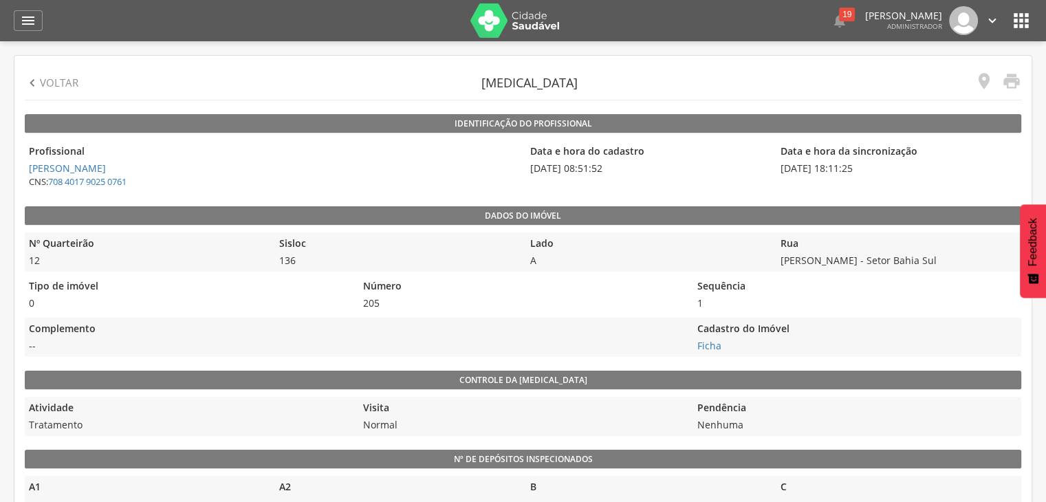
click at [63, 87] on p "Voltar" at bounding box center [59, 83] width 39 height 14
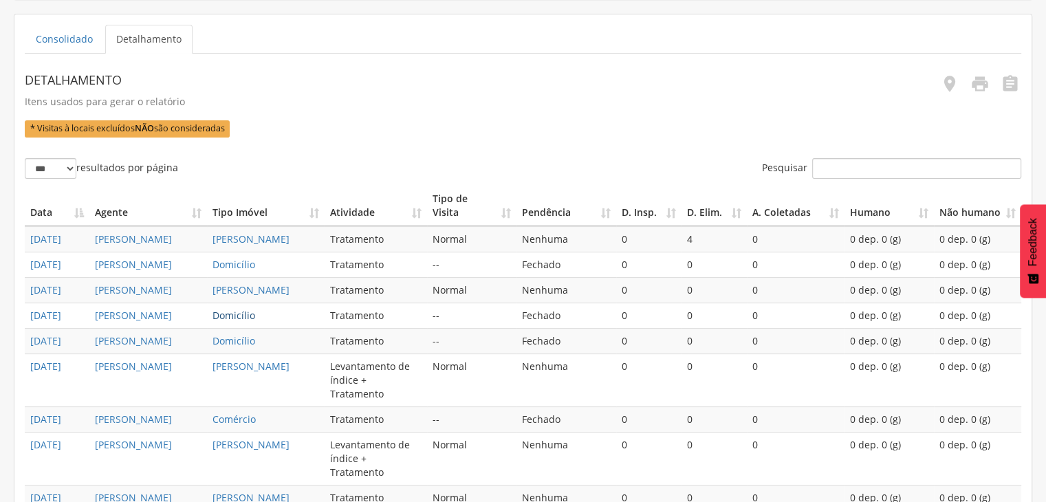
click at [239, 322] on link "Domicílio" at bounding box center [234, 315] width 43 height 13
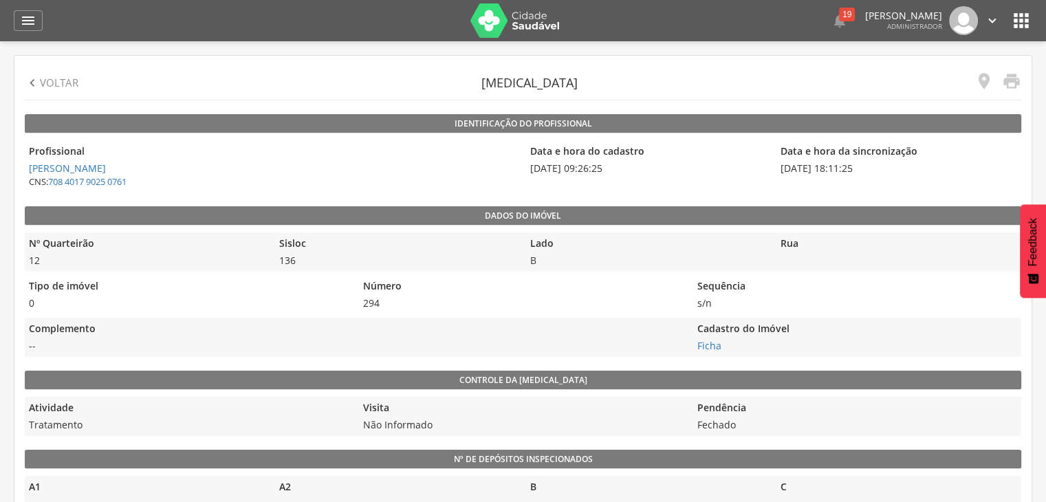
click at [55, 87] on p "Voltar" at bounding box center [59, 83] width 39 height 14
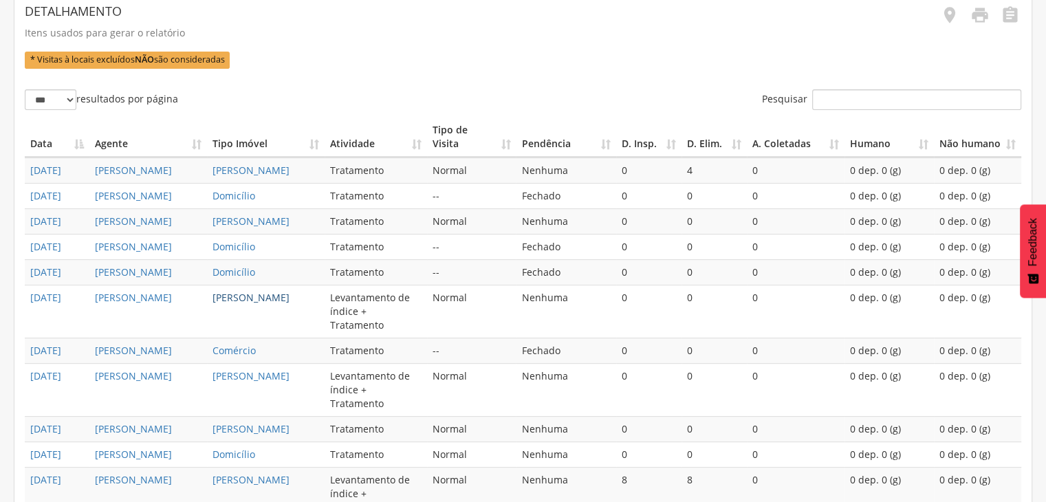
click at [234, 304] on link "[PERSON_NAME]" at bounding box center [251, 297] width 77 height 13
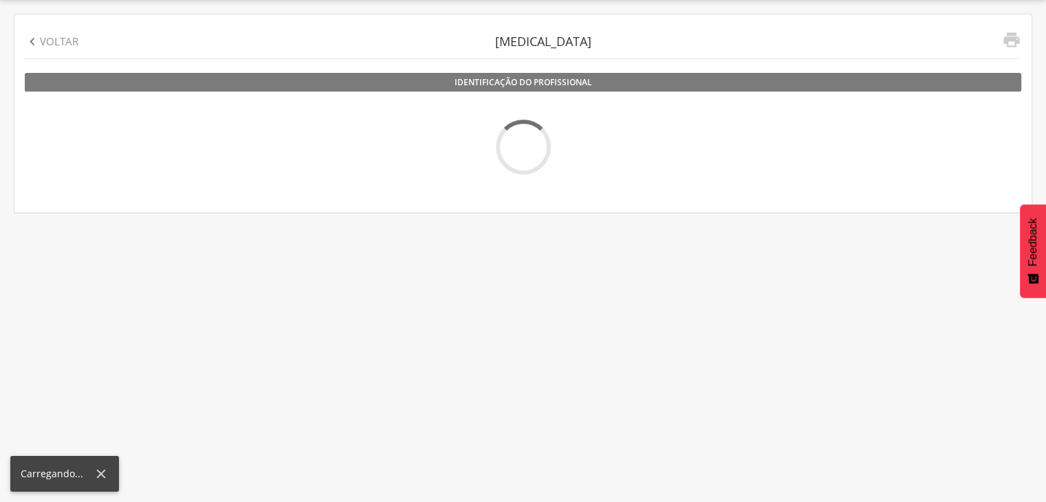
scroll to position [41, 0]
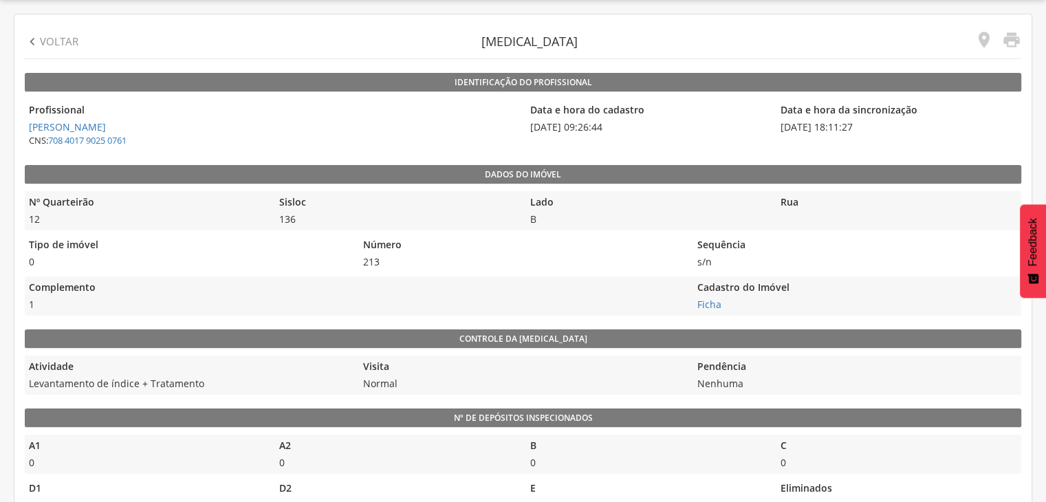
click at [63, 38] on p "Voltar" at bounding box center [59, 41] width 39 height 14
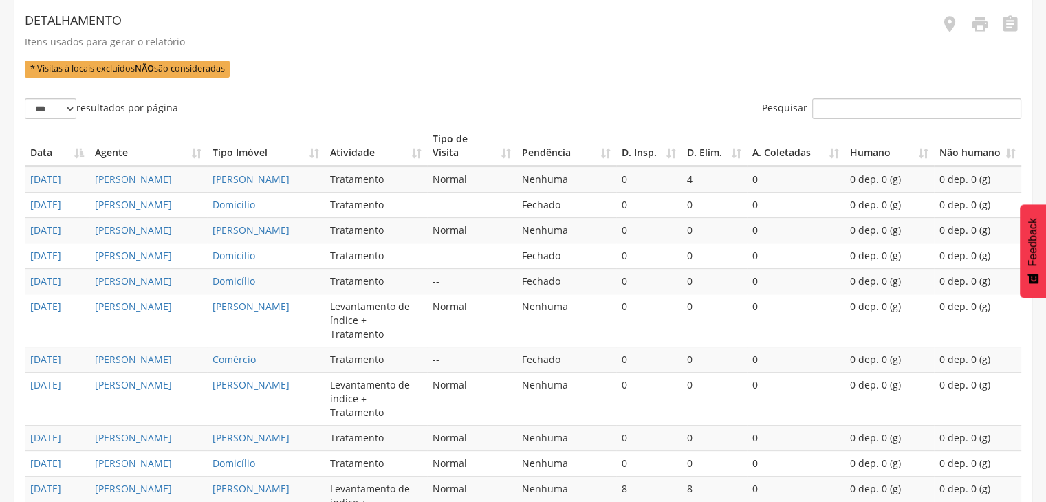
scroll to position [385, 0]
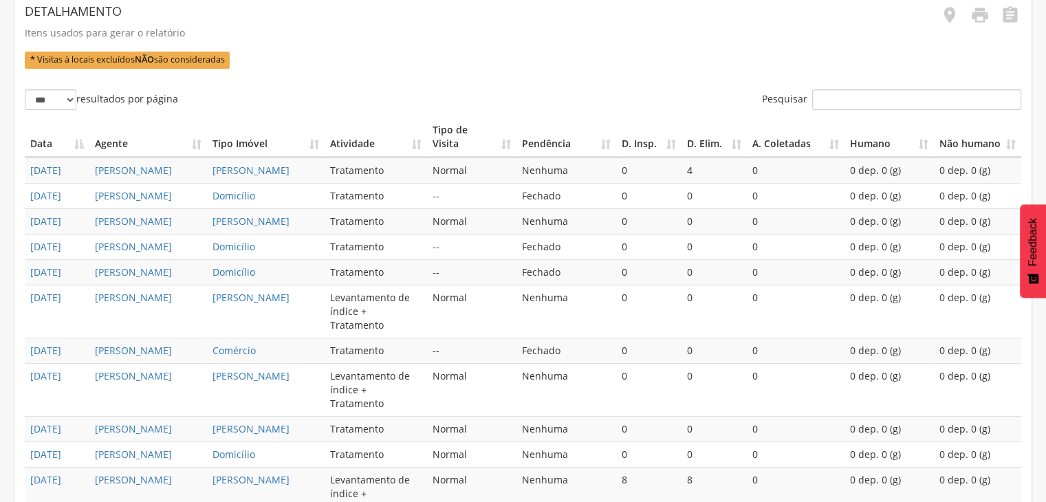
click at [238, 285] on td "Domicílio" at bounding box center [266, 271] width 118 height 25
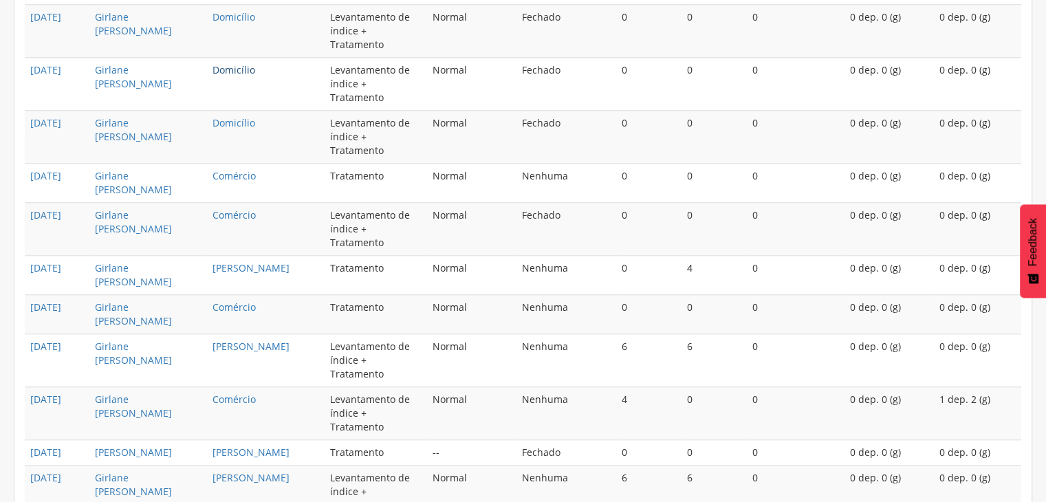
scroll to position [1279, 0]
drag, startPoint x: 232, startPoint y: 244, endPoint x: 217, endPoint y: 241, distance: 14.8
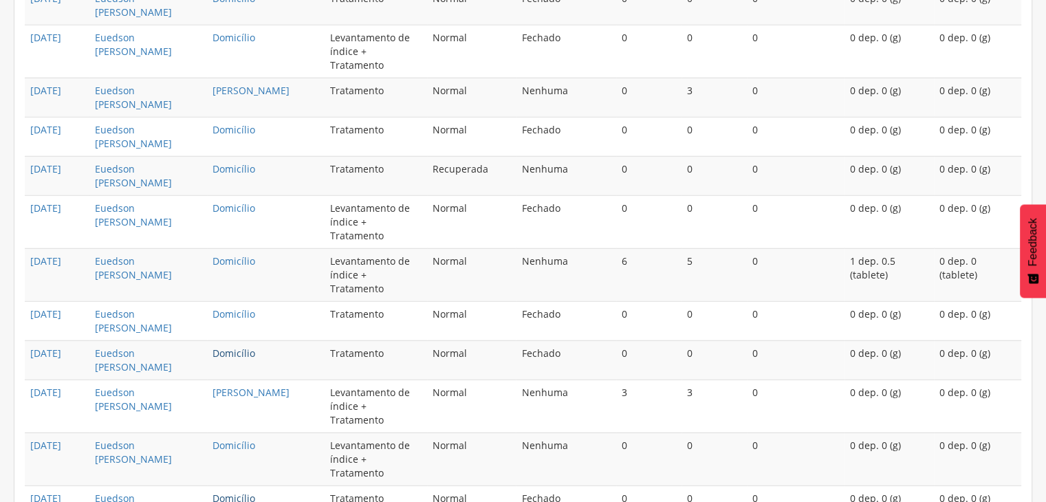
scroll to position [3632, 0]
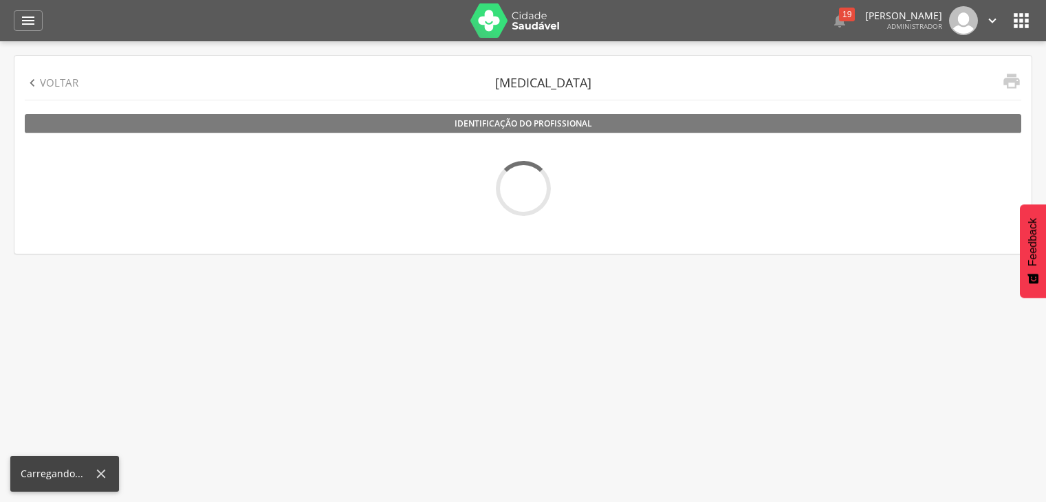
scroll to position [41, 0]
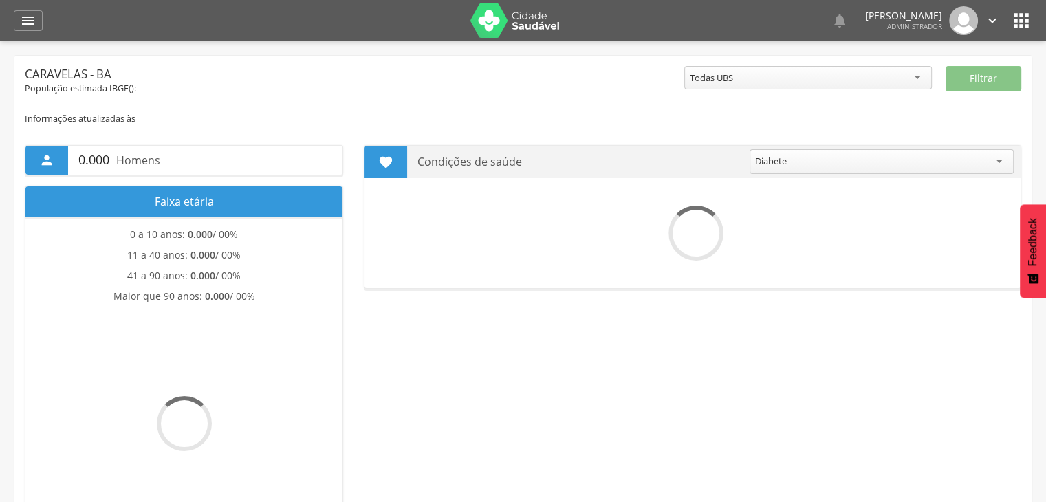
click at [1020, 23] on icon "" at bounding box center [1021, 21] width 22 height 22
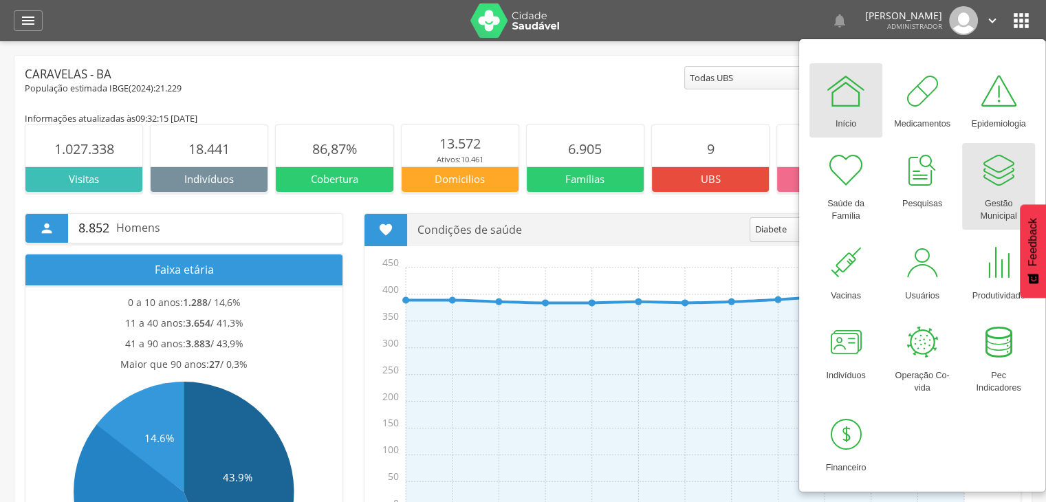
click at [999, 163] on div at bounding box center [998, 170] width 41 height 41
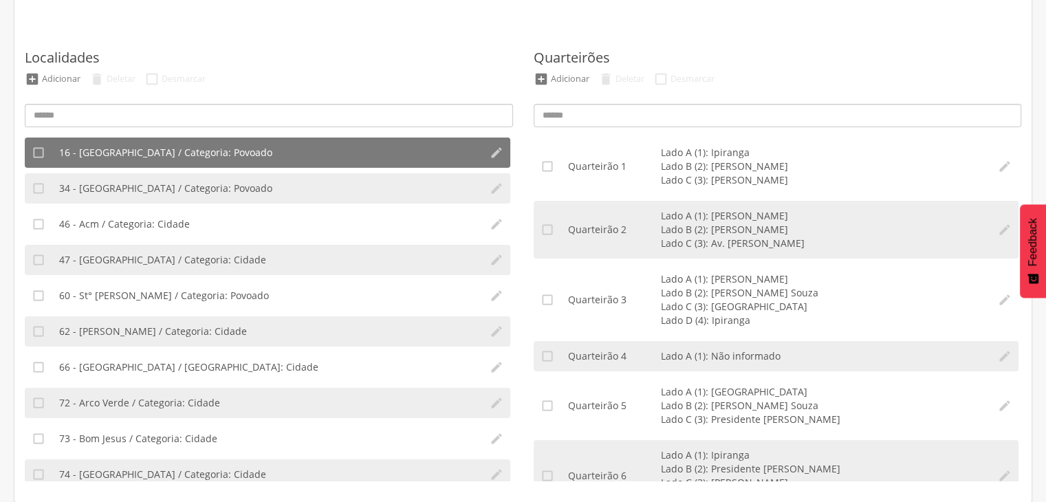
scroll to position [206, 0]
